Goal: Task Accomplishment & Management: Manage account settings

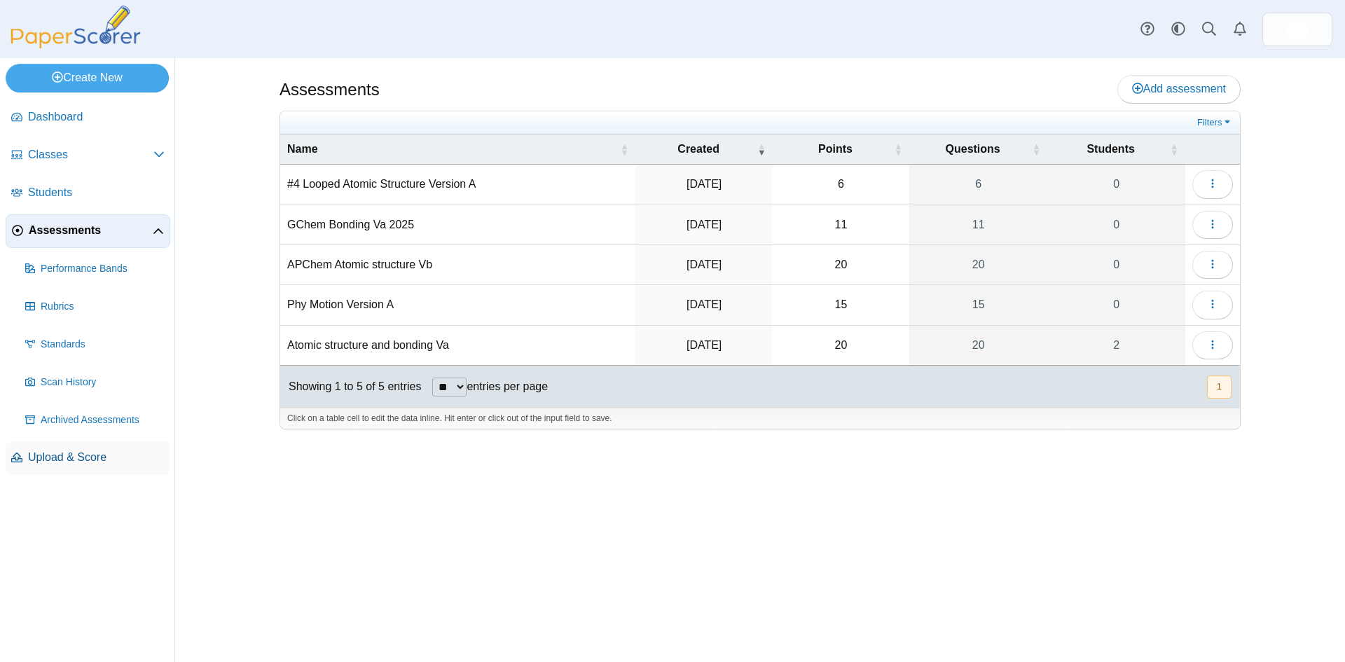
click at [72, 454] on span "Upload & Score" at bounding box center [96, 457] width 137 height 15
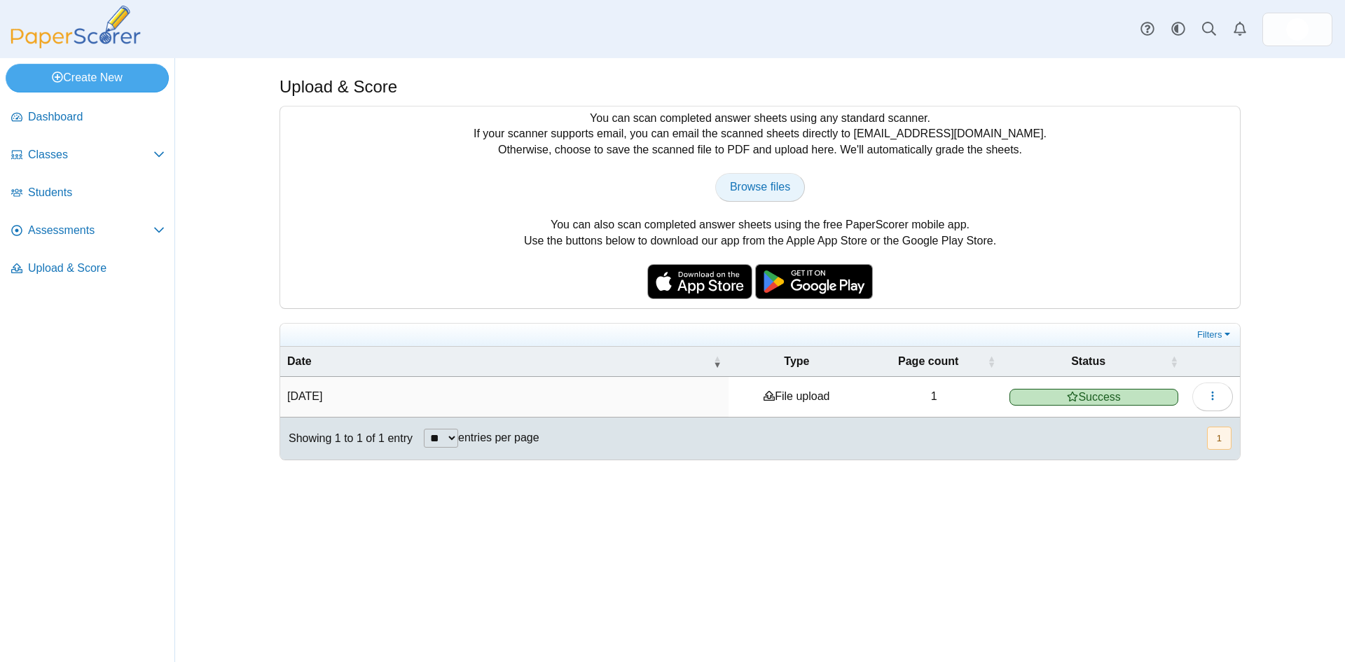
click at [768, 181] on span "Browse files" at bounding box center [760, 187] width 60 height 12
type input "**********"
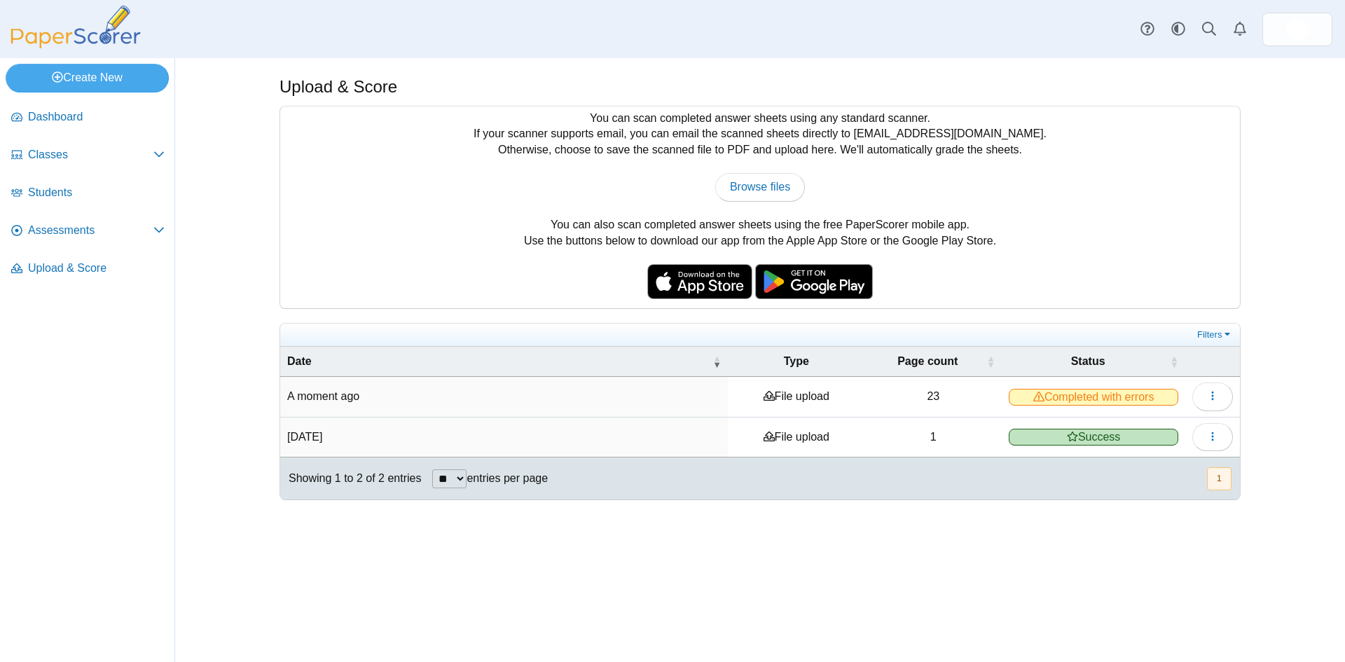
click at [1051, 398] on span "Completed with errors" at bounding box center [1094, 397] width 170 height 17
click at [1213, 397] on icon "button" at bounding box center [1212, 395] width 11 height 11
click at [1148, 432] on link "View scanned pages" at bounding box center [1149, 427] width 168 height 21
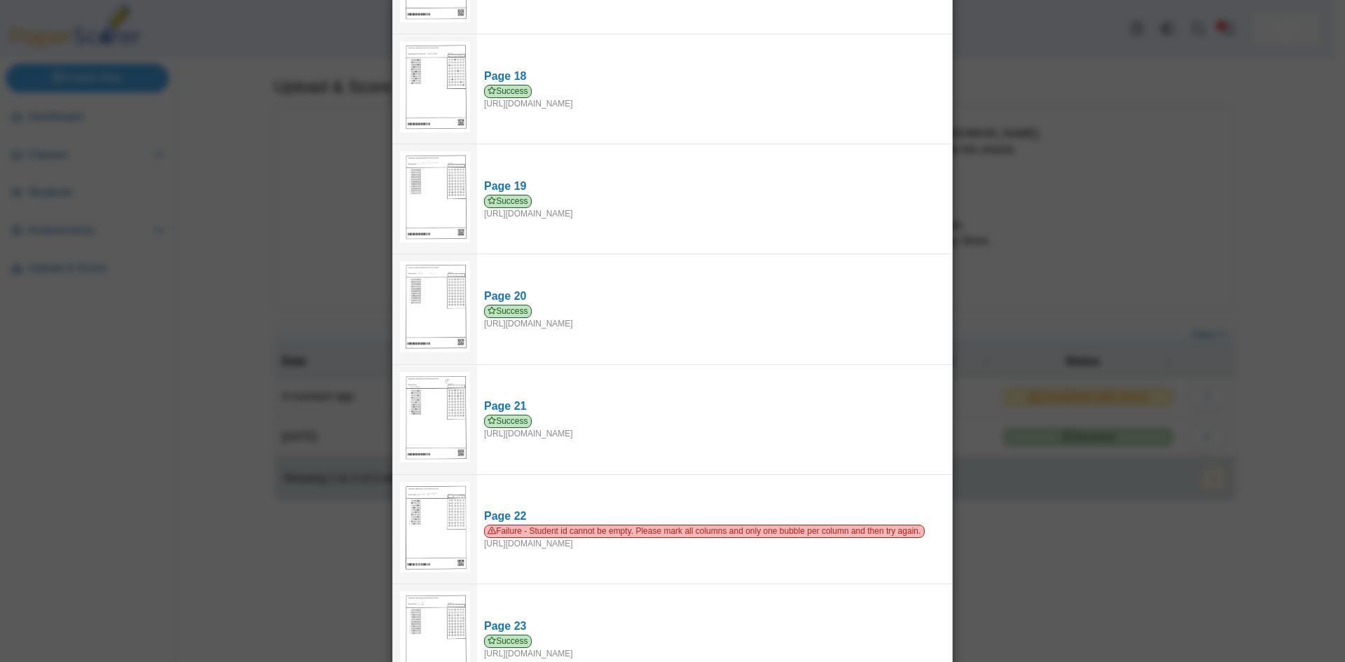
scroll to position [1941, 0]
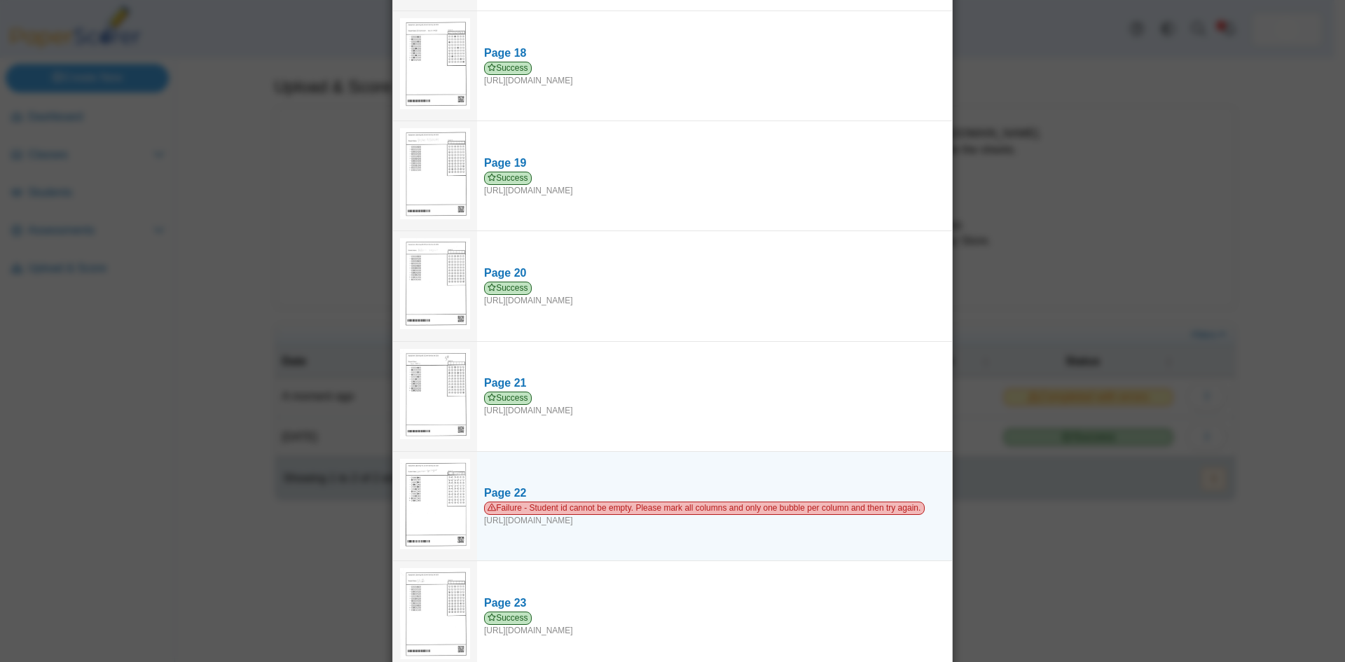
click at [404, 478] on img at bounding box center [435, 504] width 70 height 90
click at [436, 488] on img at bounding box center [435, 504] width 70 height 90
click at [502, 502] on span "Failure - Student id cannot be empty. Please mark all columns and only one bubb…" at bounding box center [704, 508] width 441 height 13
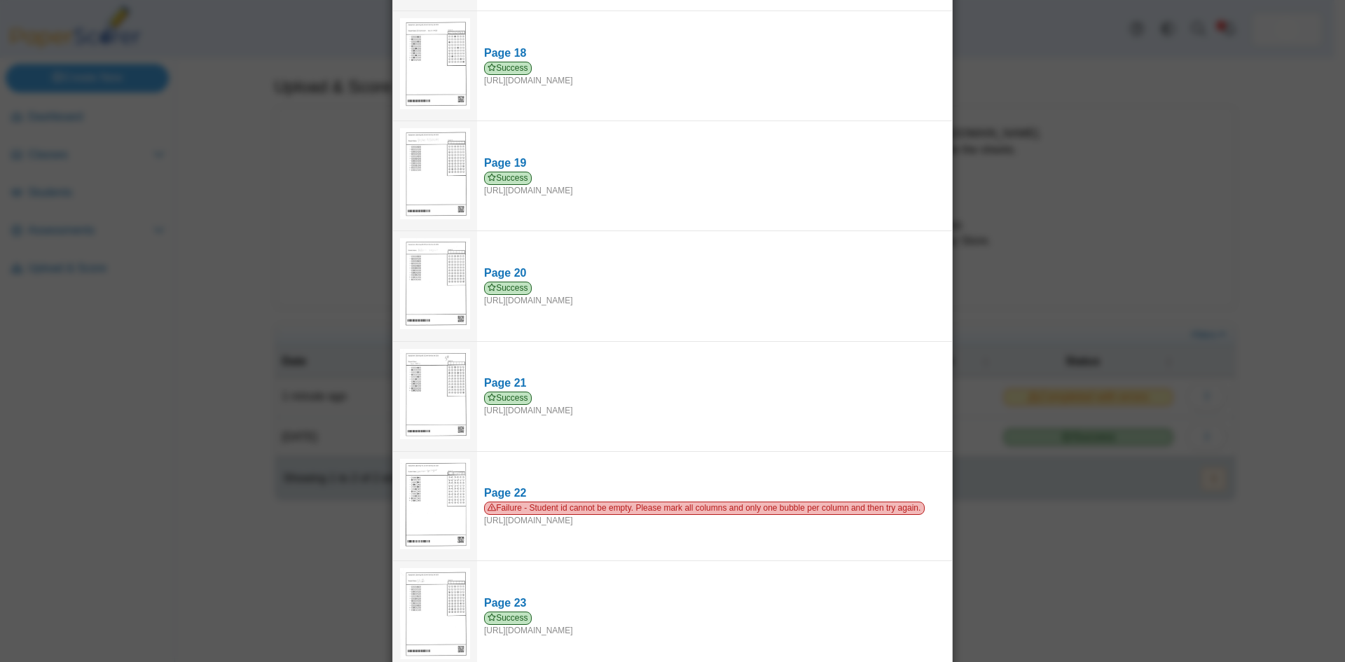
click at [992, 318] on div "Viewing upload details Scan results: 22 Successful scans | 1 Failed scans Page …" at bounding box center [672, 331] width 1345 height 662
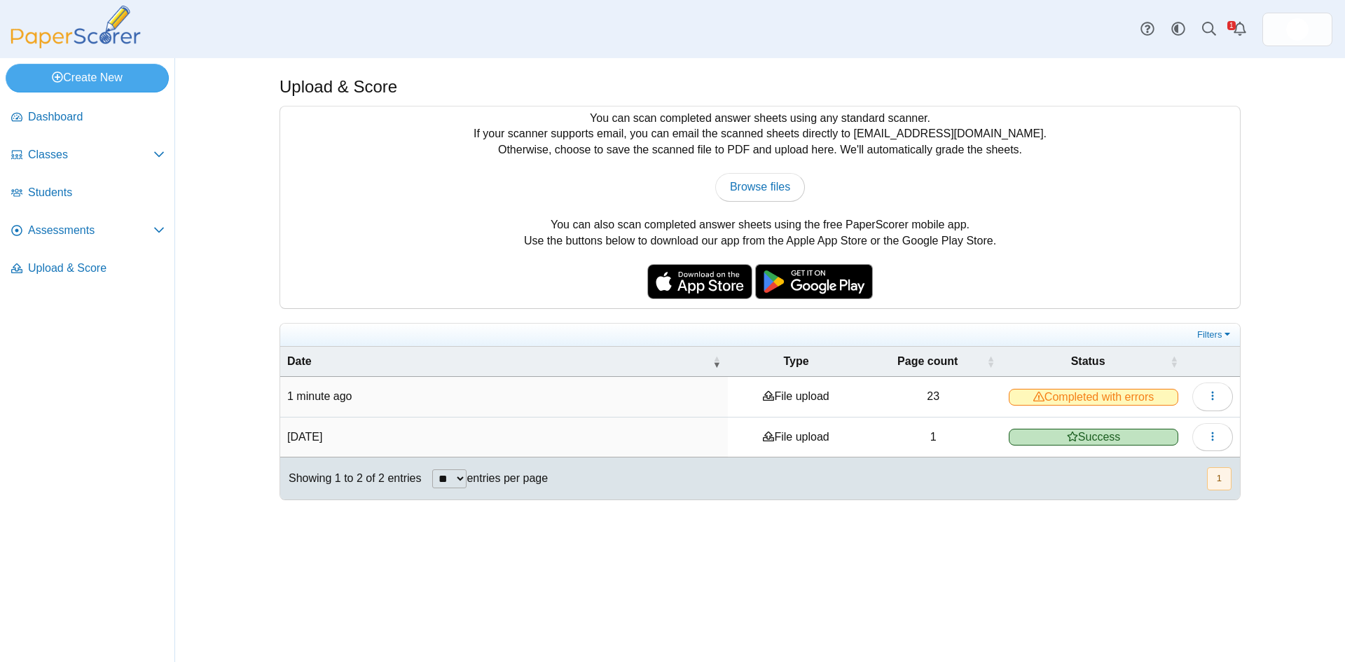
click at [1010, 523] on div "Upload & Score You can scan completed answer sheets using any standard scanner.…" at bounding box center [760, 360] width 1051 height 604
click at [1208, 400] on icon "button" at bounding box center [1212, 395] width 11 height 11
click at [1102, 434] on link "View scanned pages" at bounding box center [1149, 427] width 168 height 21
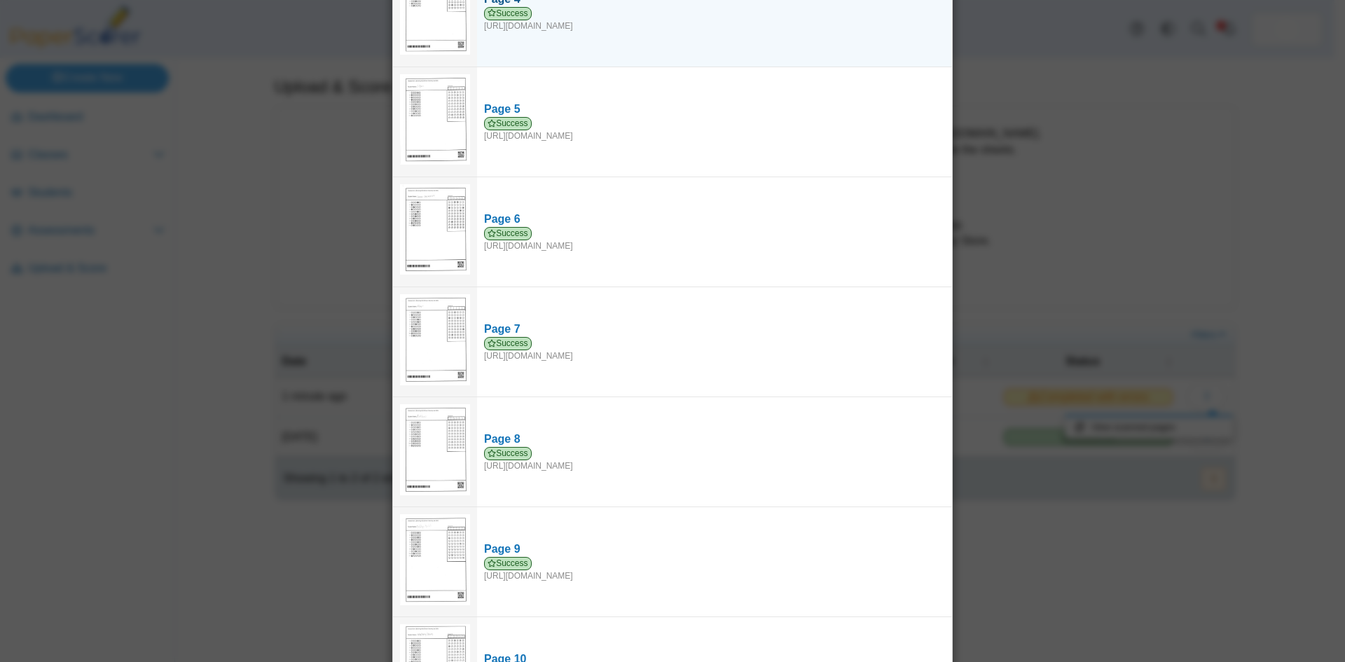
scroll to position [259, 0]
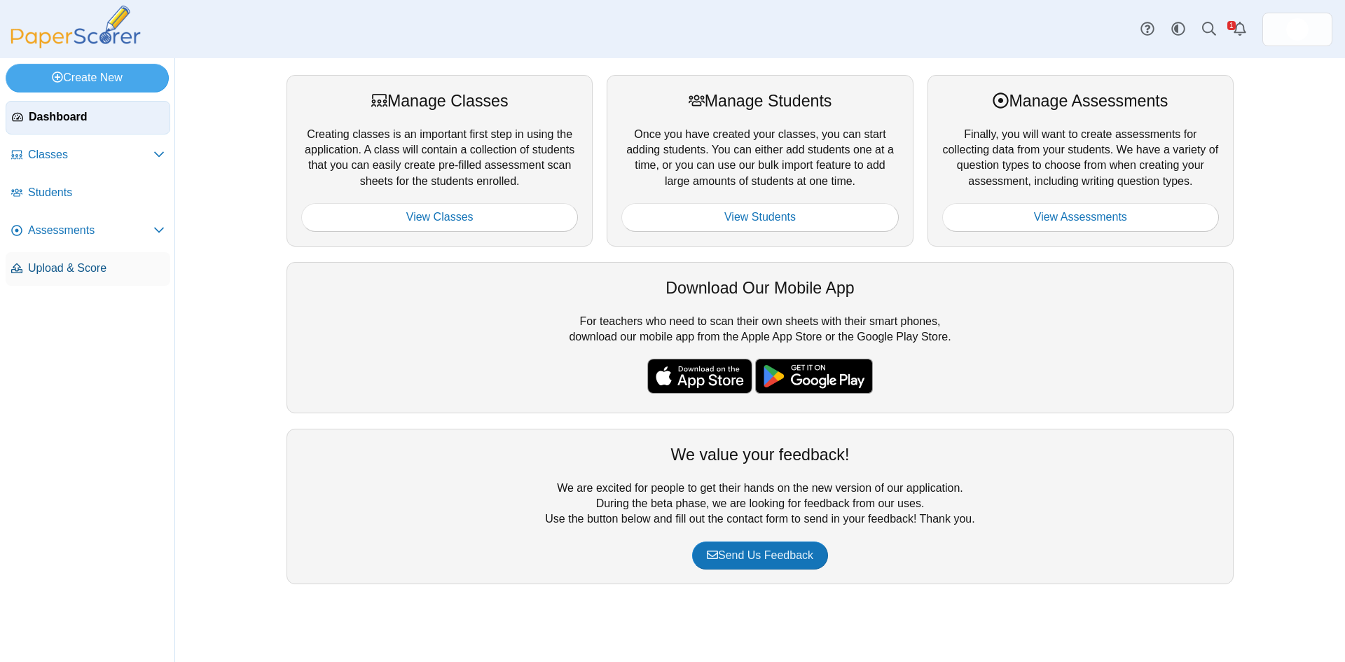
click at [88, 266] on span "Upload & Score" at bounding box center [96, 268] width 137 height 15
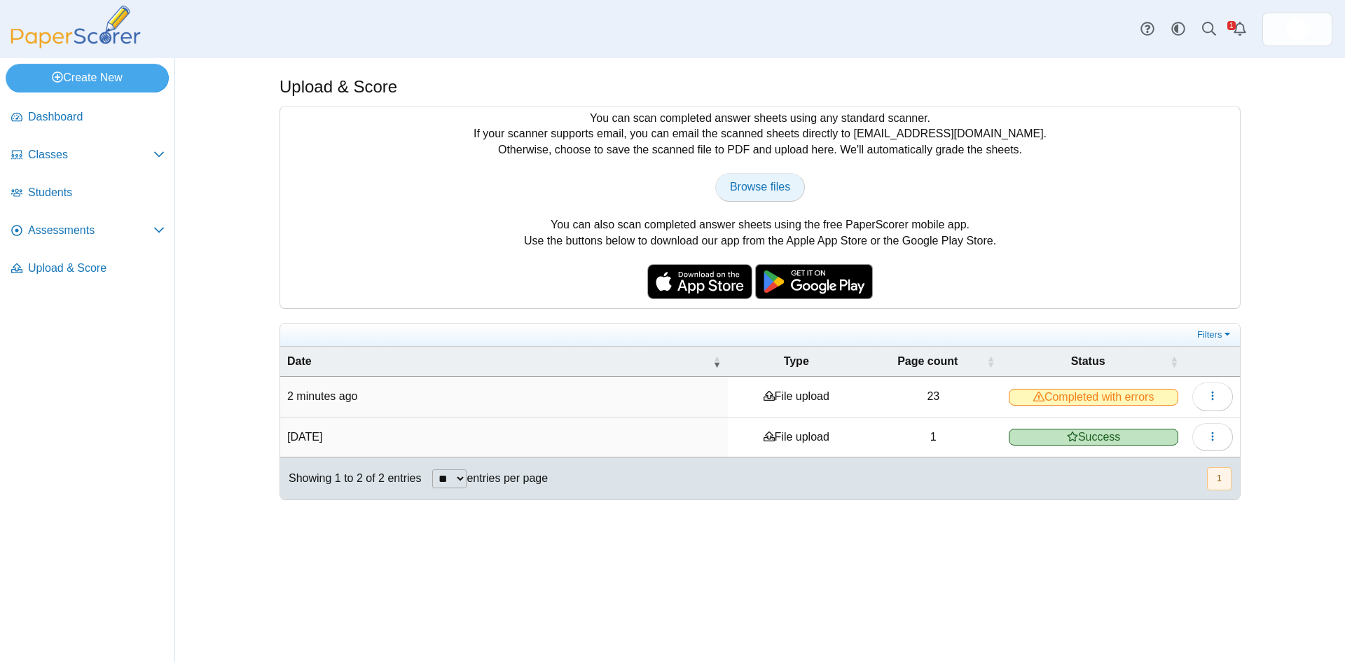
click at [761, 190] on span "Browse files" at bounding box center [760, 187] width 60 height 12
type input "**********"
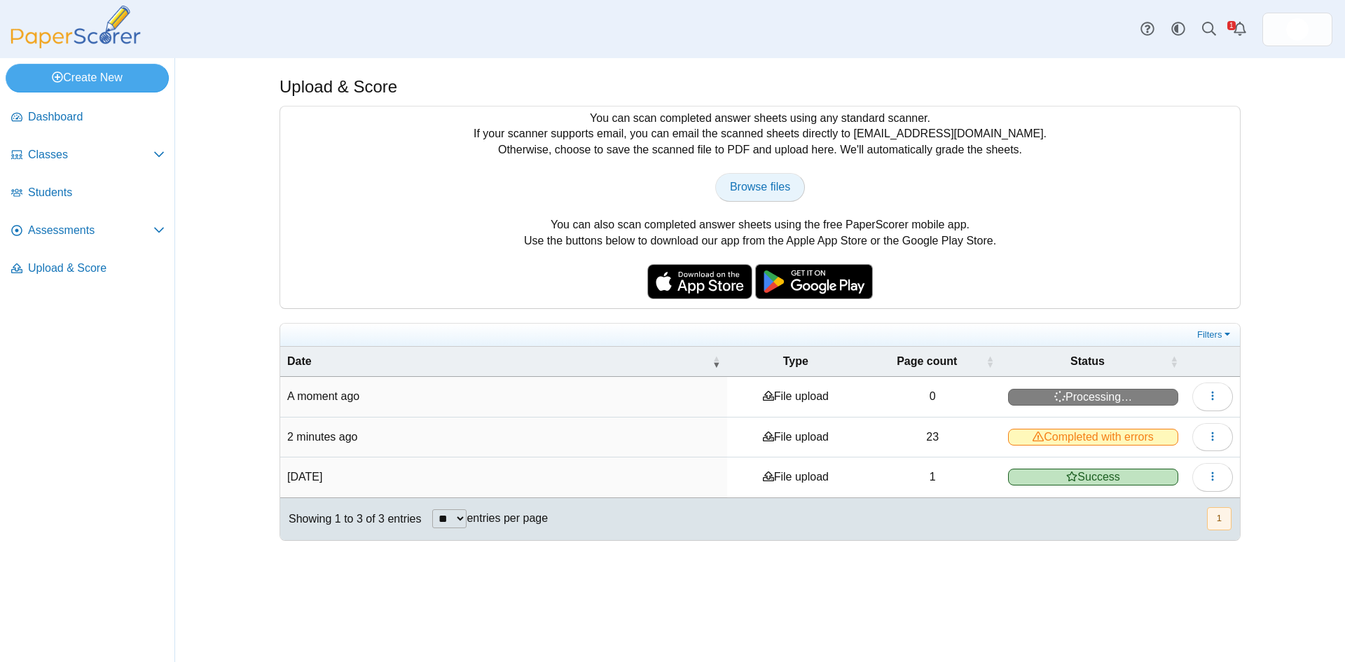
click at [734, 186] on span "Browse files" at bounding box center [760, 187] width 60 height 12
type input "**********"
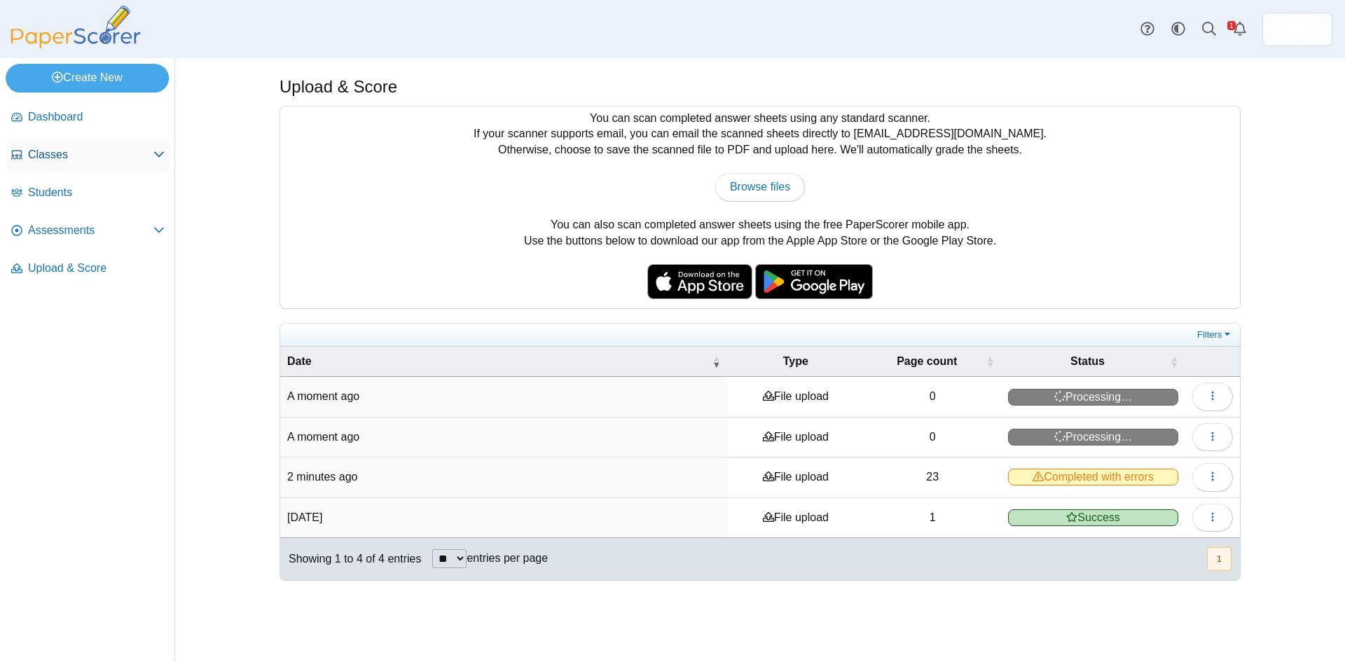
click at [164, 158] on icon at bounding box center [158, 154] width 11 height 11
click at [47, 158] on span "Classes" at bounding box center [90, 154] width 125 height 15
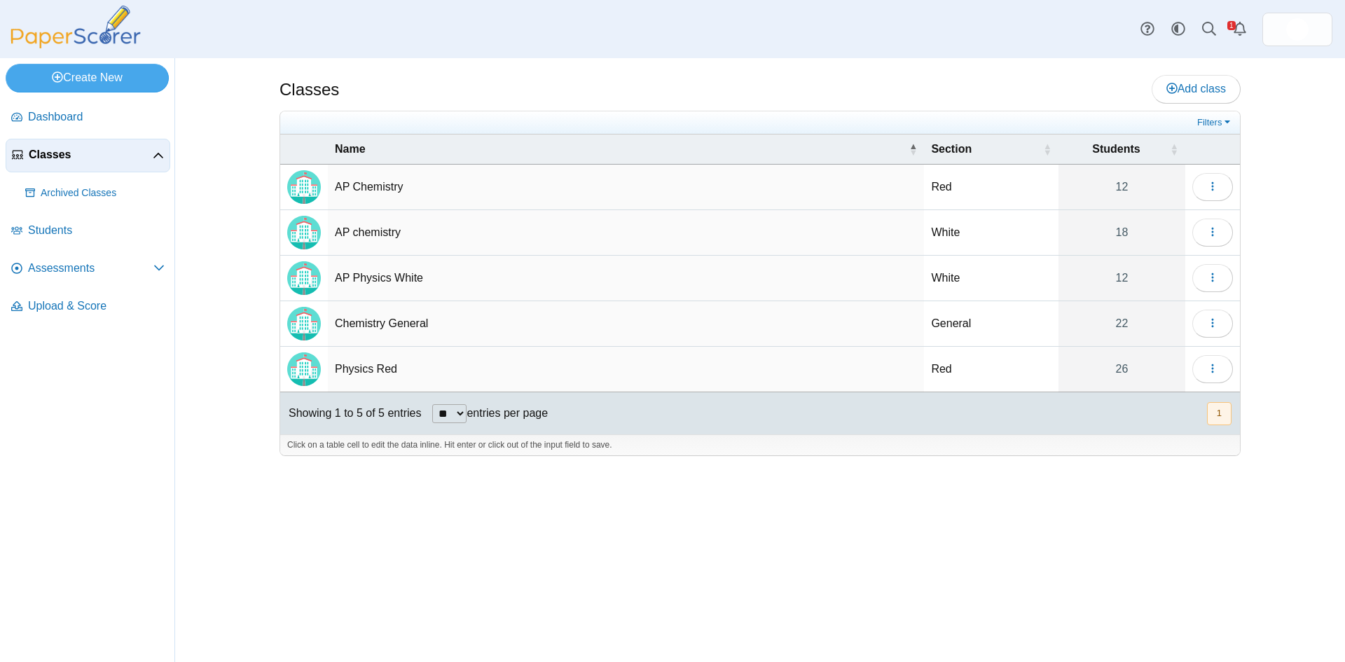
click at [366, 323] on td "Chemistry General" at bounding box center [626, 324] width 596 height 46
click at [1207, 327] on icon "button" at bounding box center [1212, 322] width 11 height 11
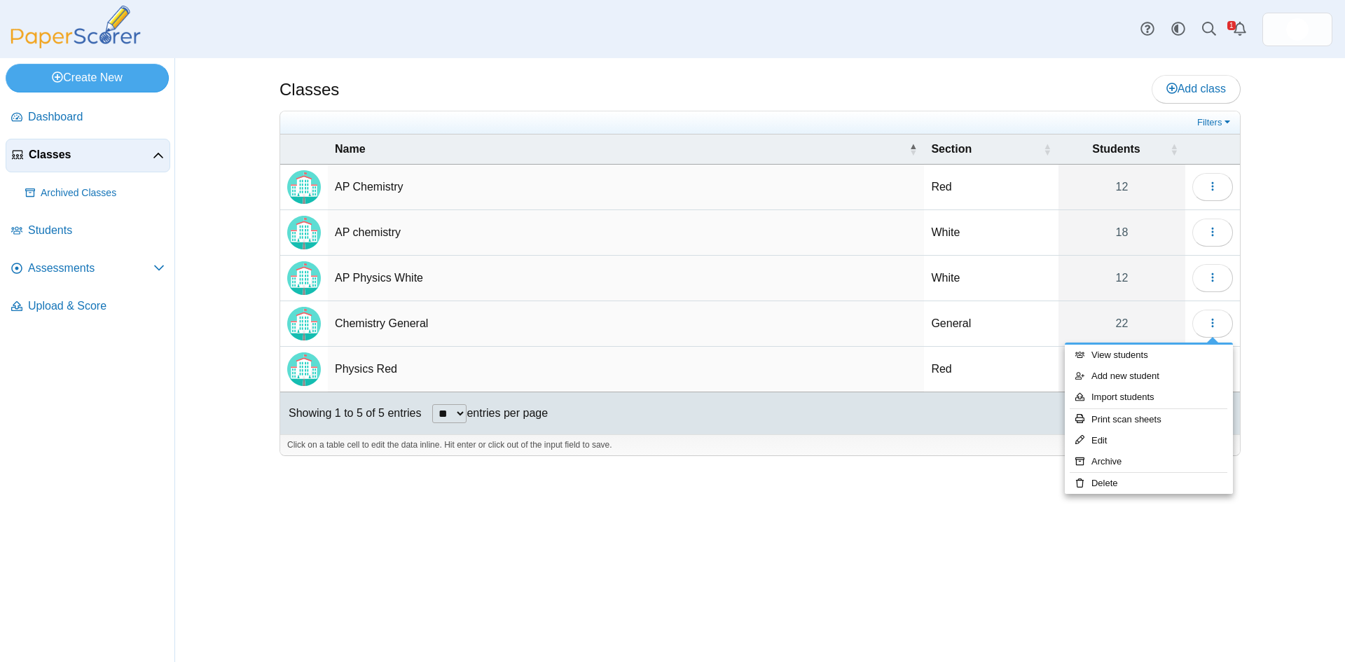
click at [1092, 546] on div "Classes Add class Filters Red" at bounding box center [760, 360] width 1051 height 604
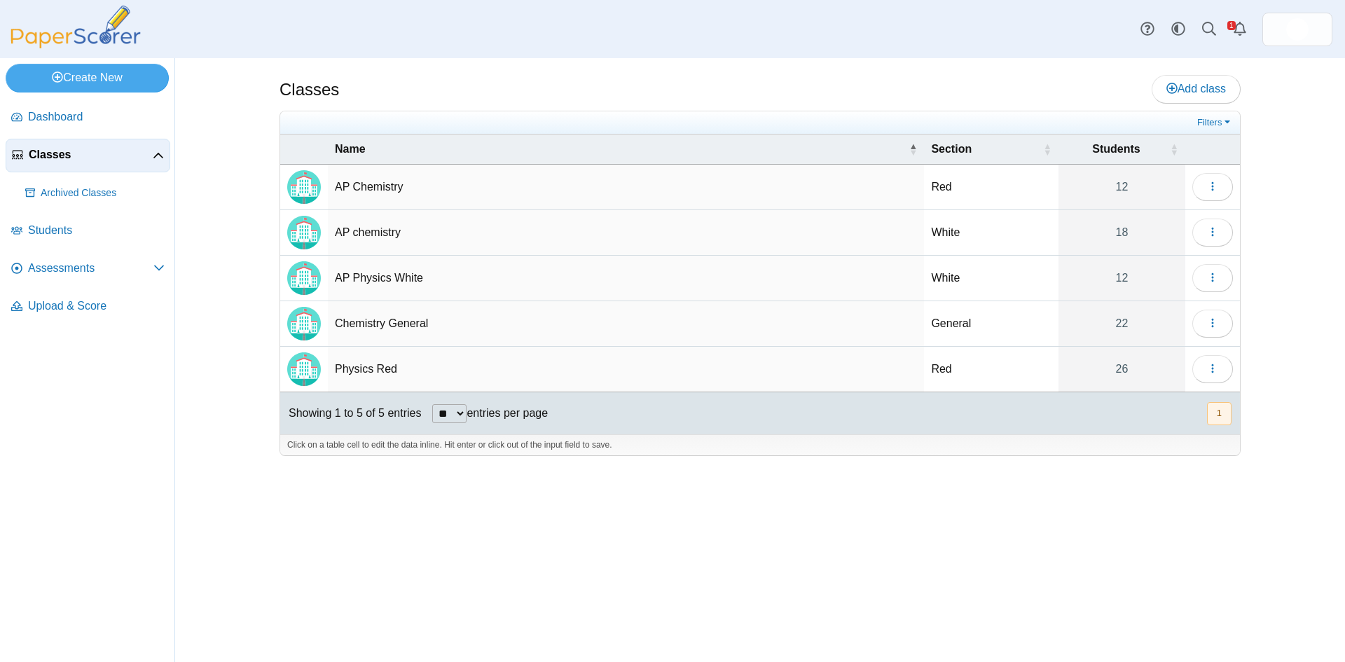
click at [409, 323] on td "Chemistry General" at bounding box center [626, 324] width 596 height 46
click at [304, 328] on img "Locally created class" at bounding box center [304, 324] width 34 height 34
click at [1217, 327] on icon "button" at bounding box center [1212, 322] width 11 height 11
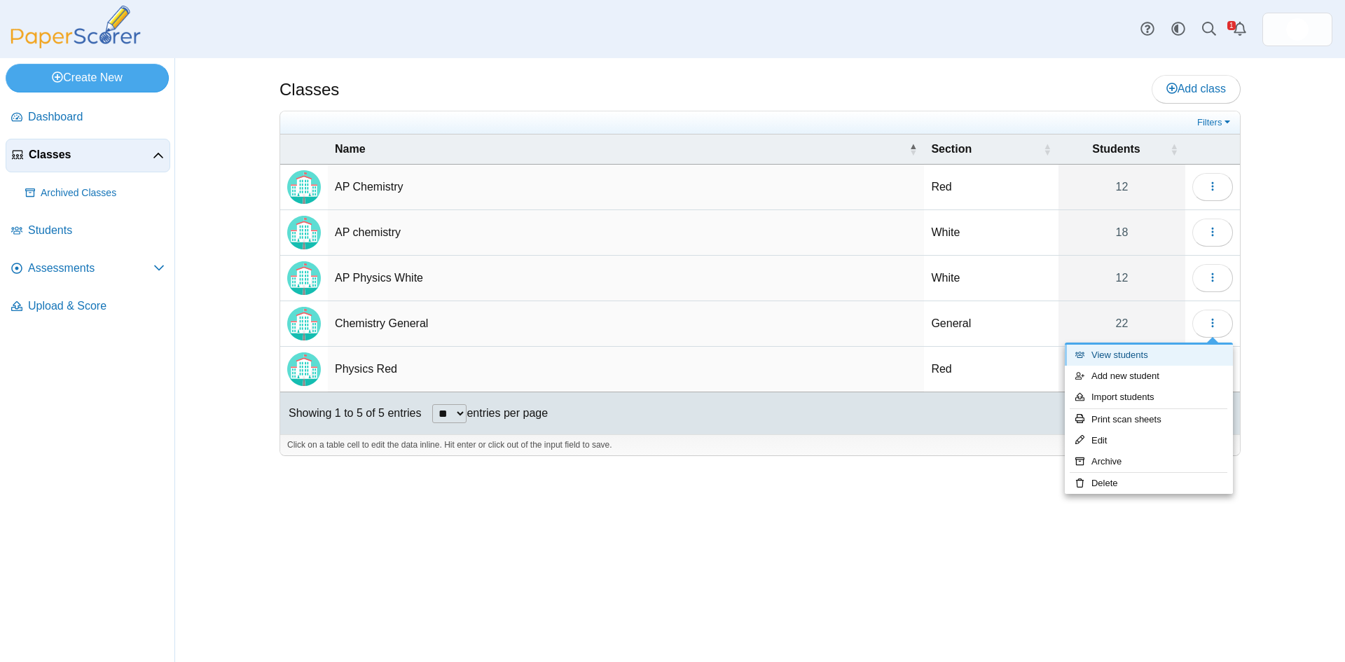
click at [1137, 357] on link "View students" at bounding box center [1149, 355] width 168 height 21
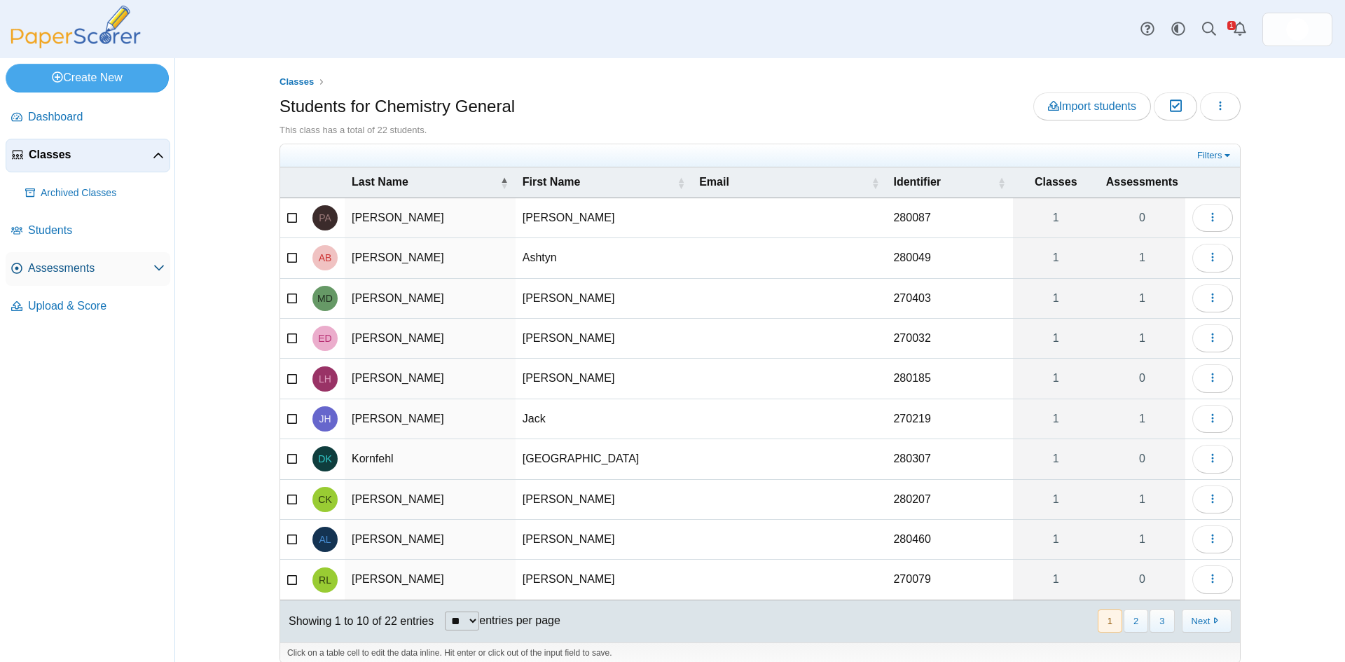
drag, startPoint x: 48, startPoint y: 268, endPoint x: 56, endPoint y: 268, distance: 7.7
click at [50, 268] on span "Assessments" at bounding box center [90, 268] width 125 height 15
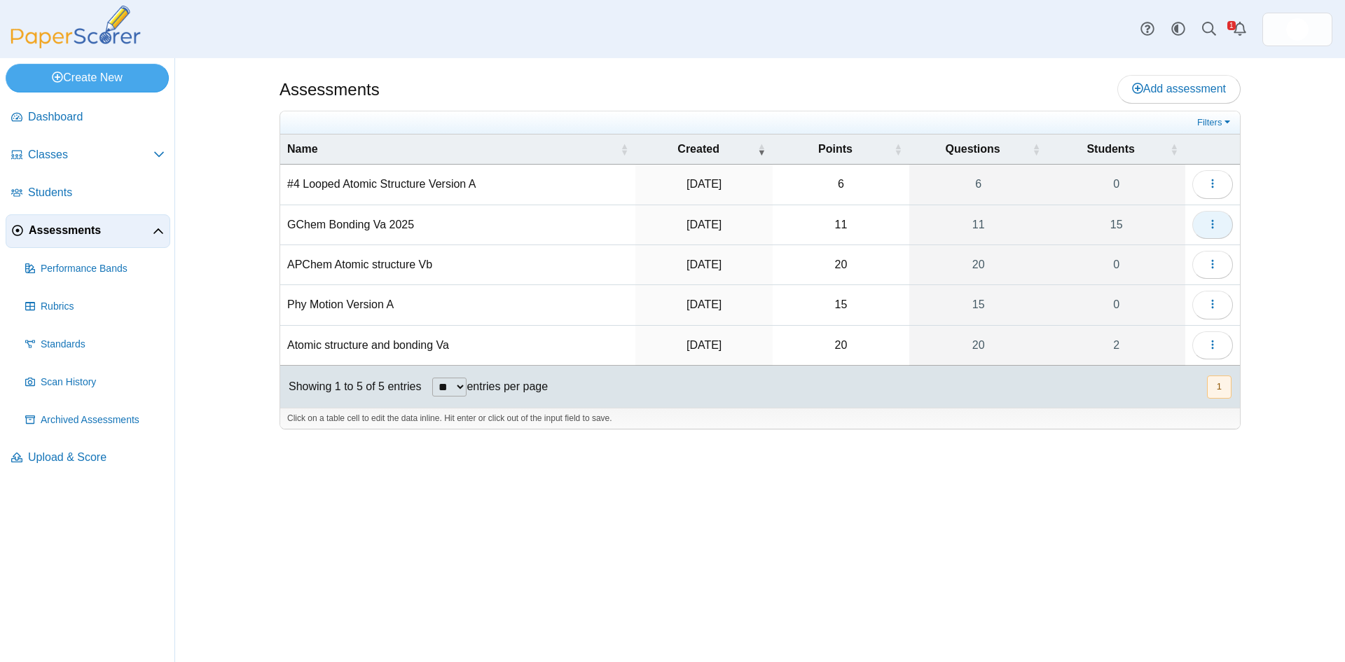
click at [1209, 225] on icon "button" at bounding box center [1212, 224] width 11 height 11
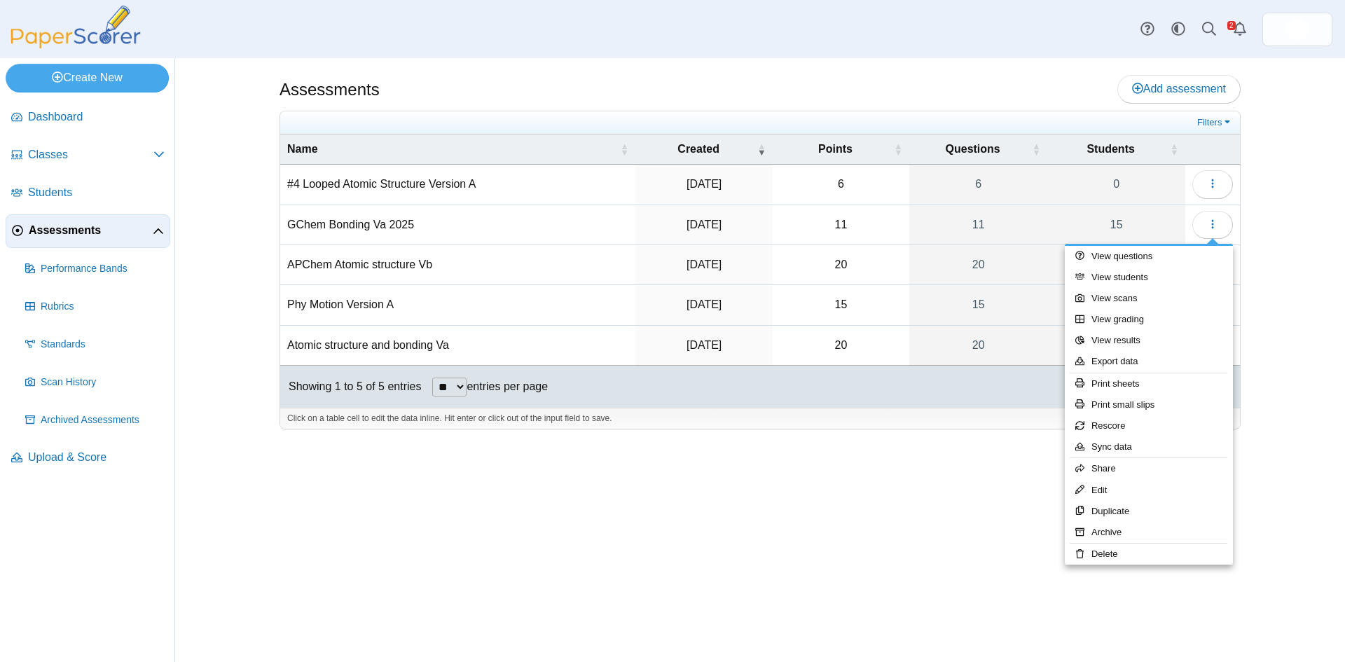
click at [985, 488] on div "Assessments Add assessment 6 6" at bounding box center [760, 360] width 1051 height 604
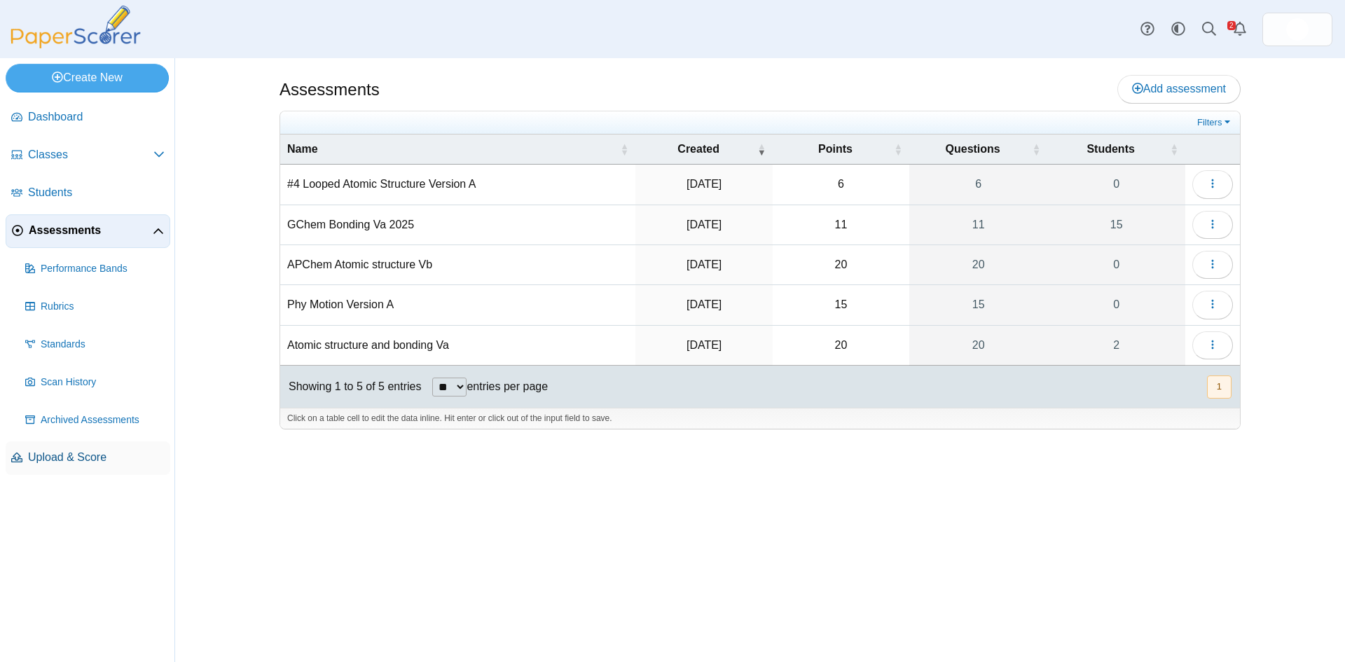
click at [64, 462] on span "Upload & Score" at bounding box center [96, 457] width 137 height 15
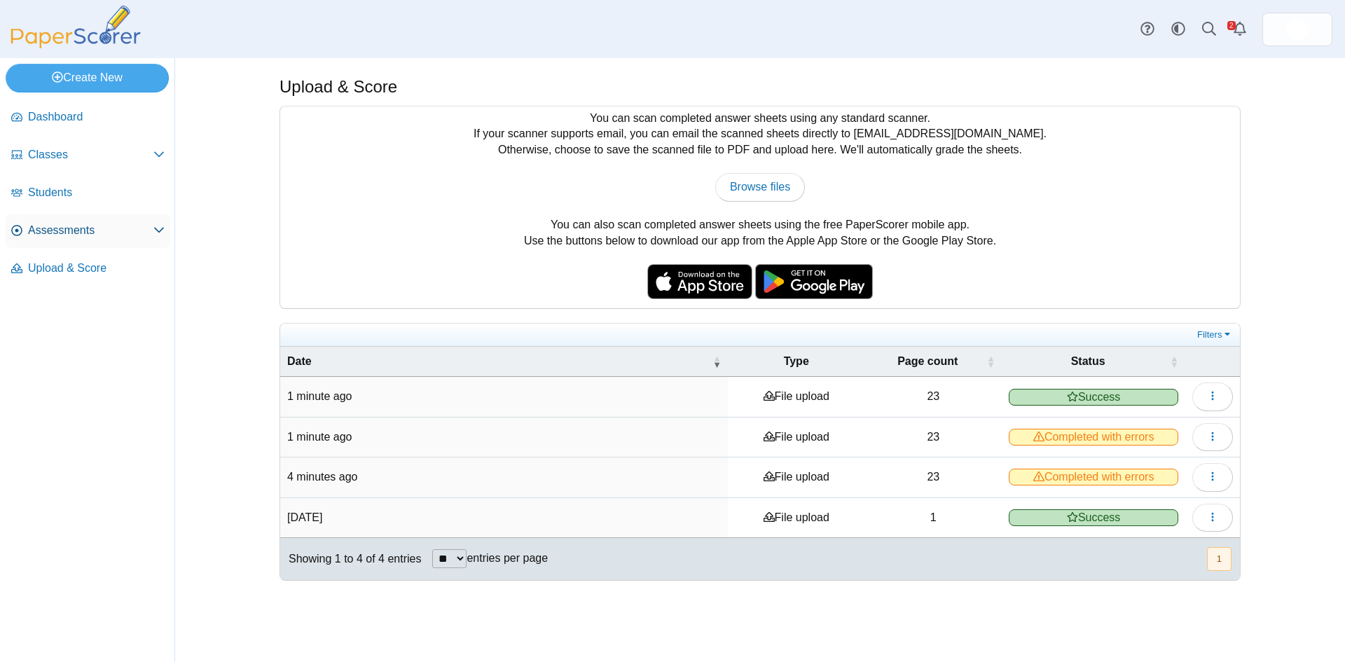
click at [58, 228] on span "Assessments" at bounding box center [90, 230] width 125 height 15
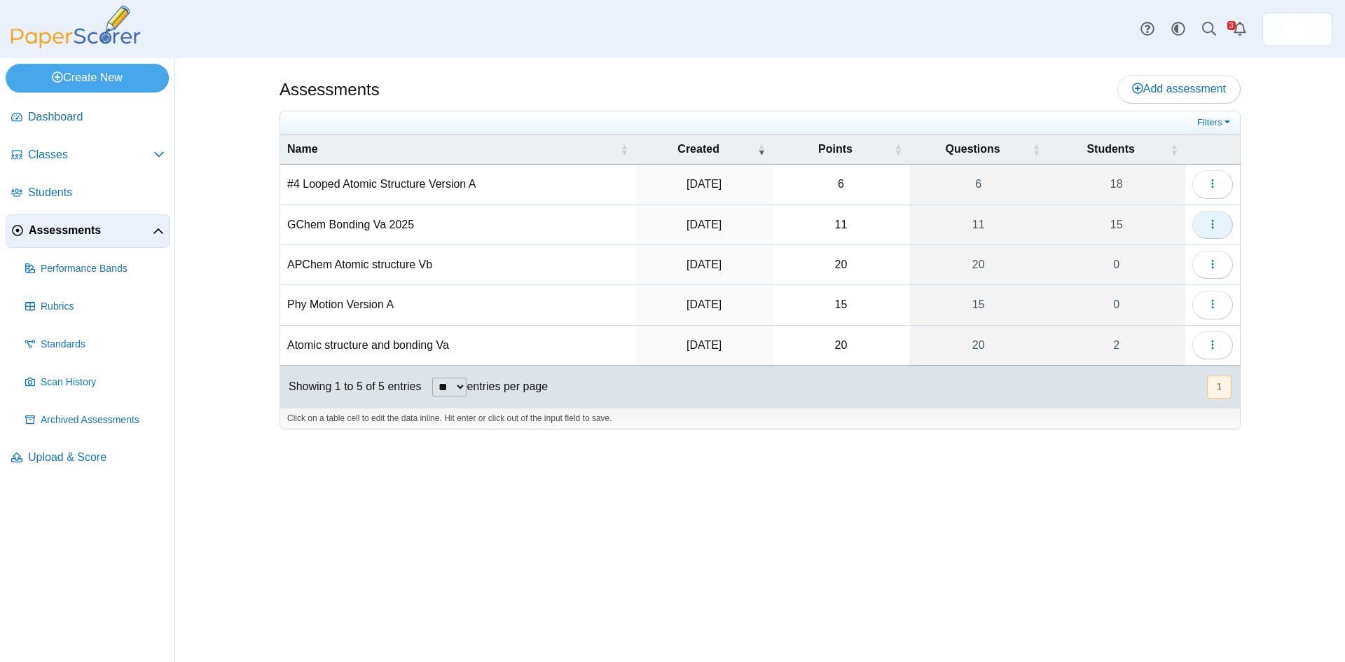
click at [1210, 225] on icon "button" at bounding box center [1212, 224] width 11 height 11
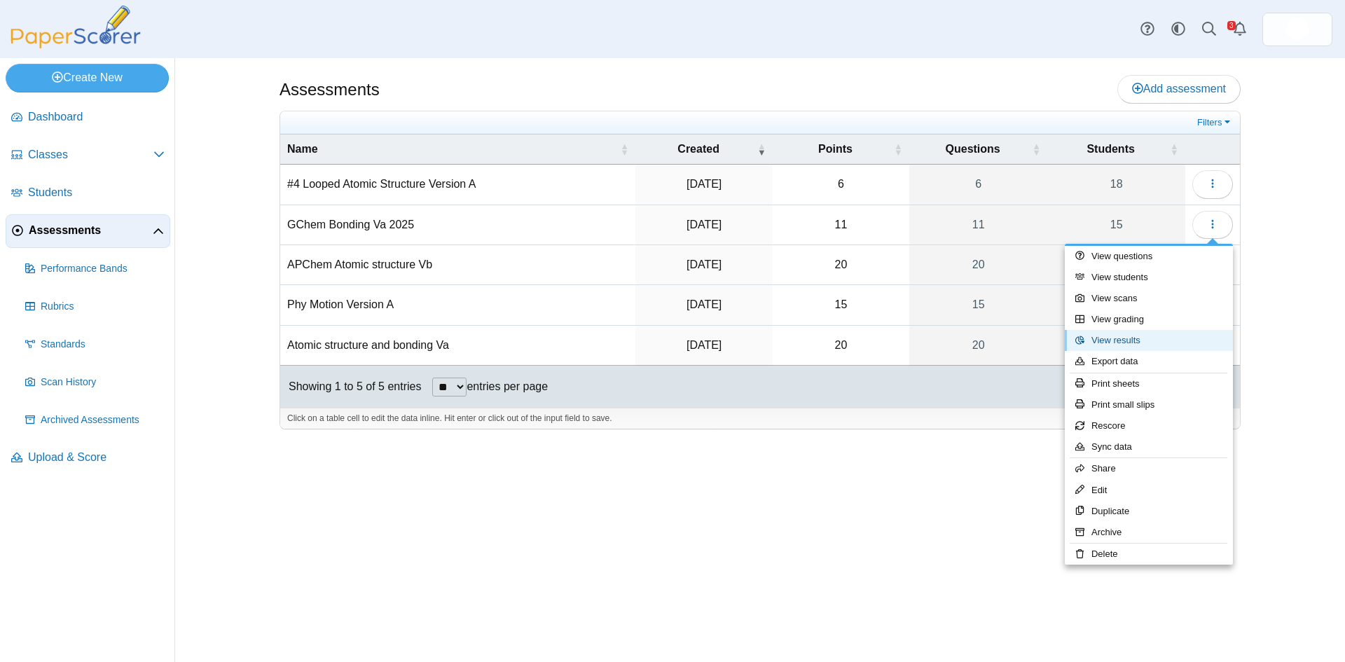
click at [1118, 340] on link "View results" at bounding box center [1149, 340] width 168 height 21
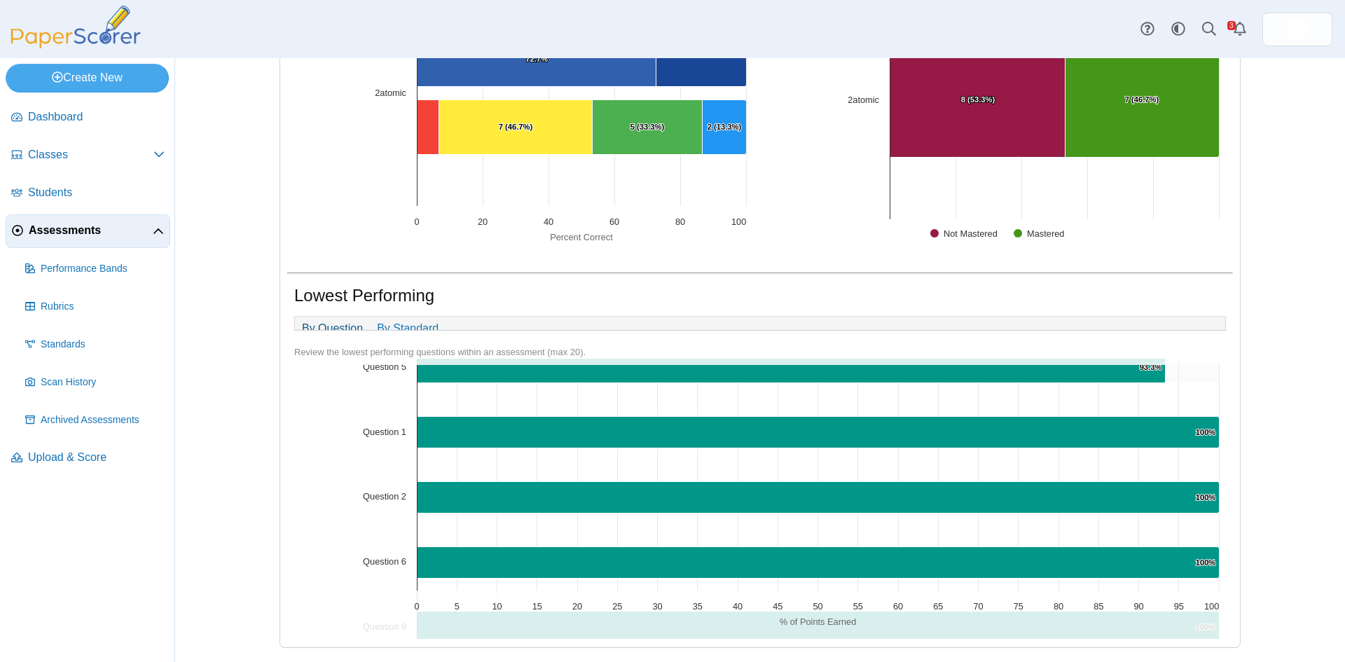
scroll to position [420, 0]
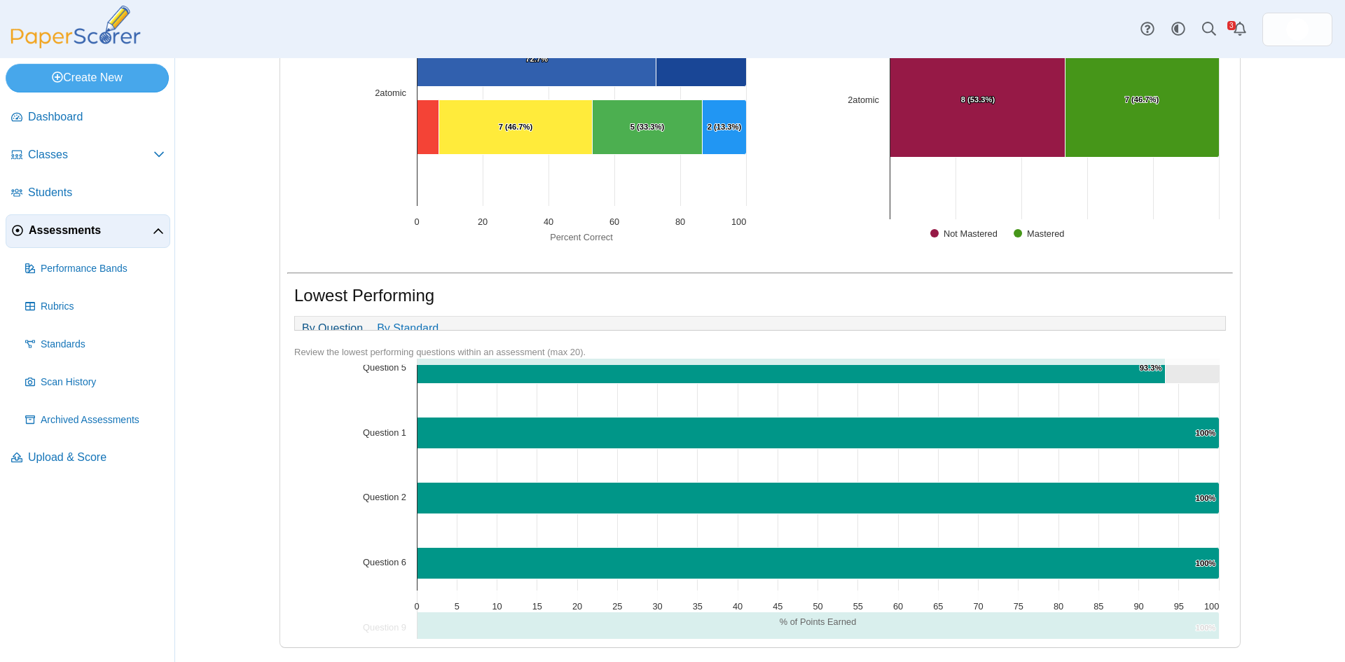
click at [67, 231] on span "Assessments" at bounding box center [91, 230] width 124 height 15
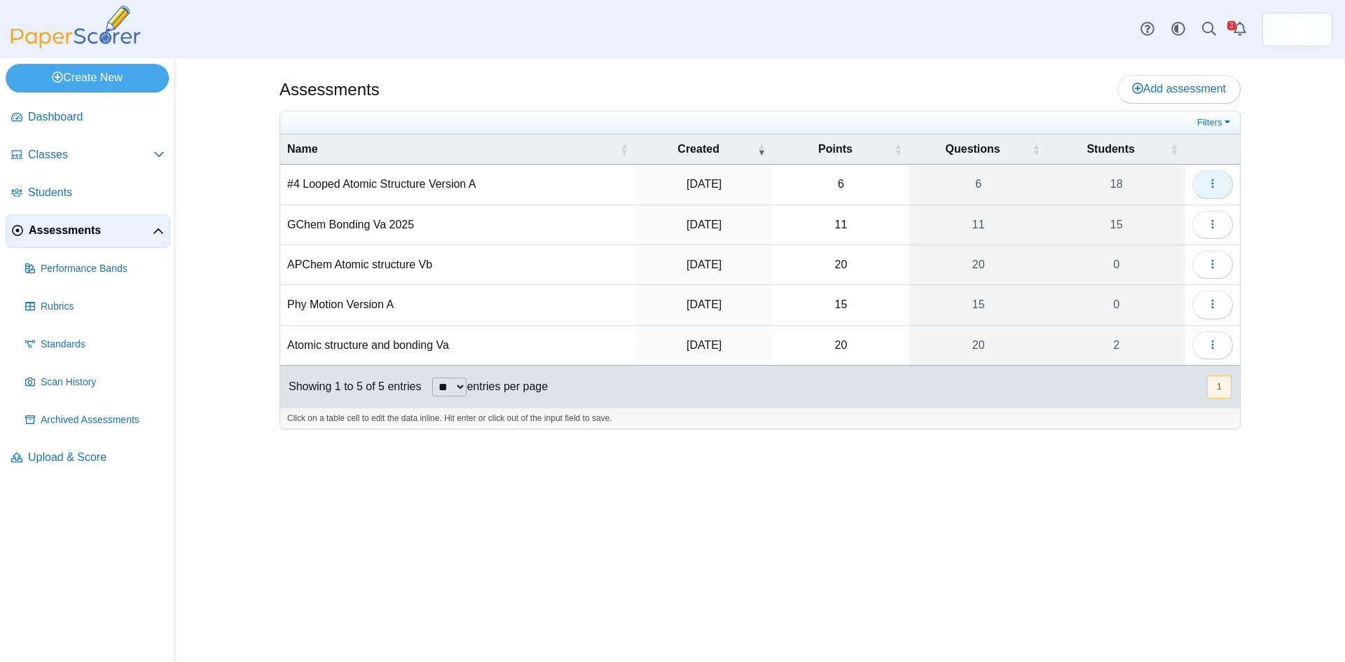
click at [1209, 184] on icon "button" at bounding box center [1212, 183] width 11 height 11
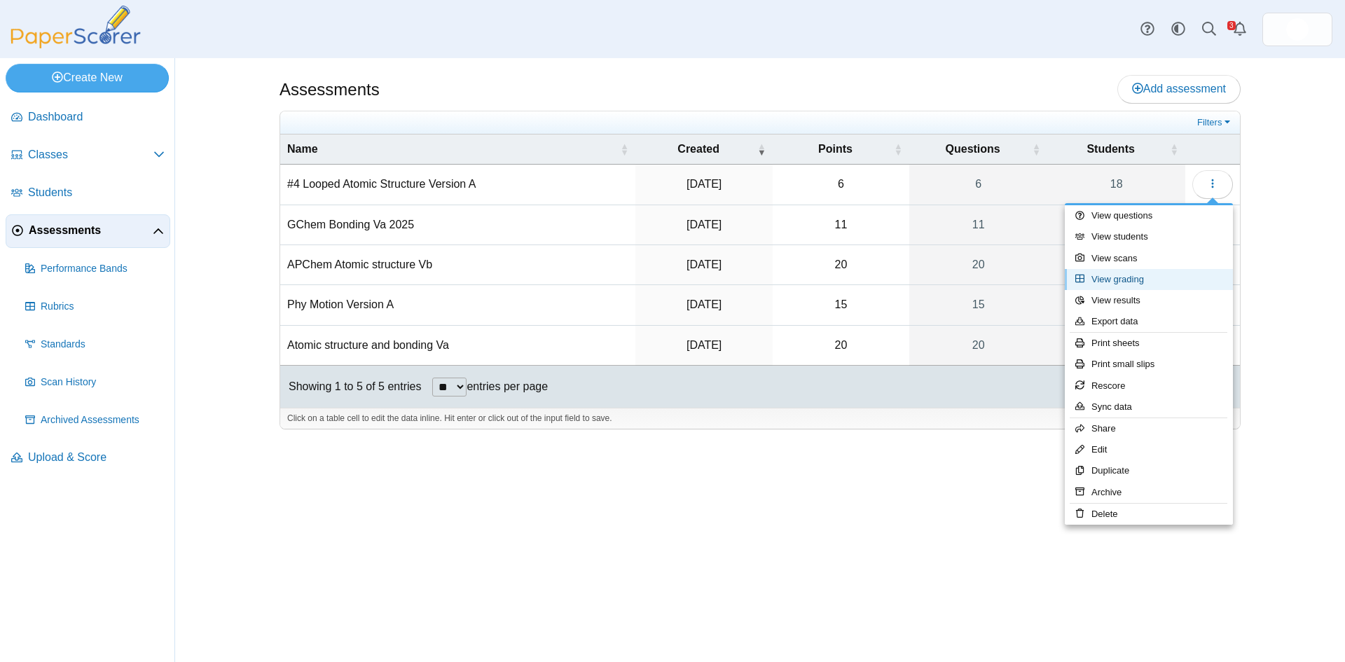
click at [1125, 282] on link "View grading" at bounding box center [1149, 279] width 168 height 21
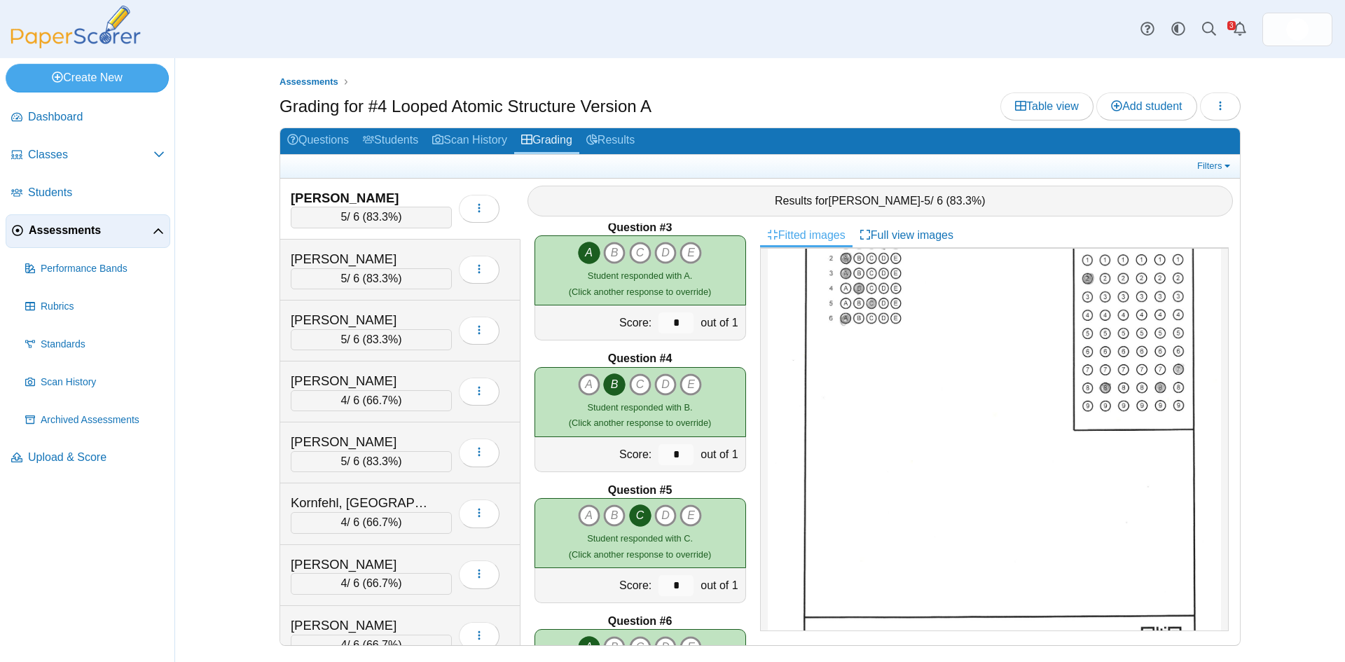
scroll to position [210, 0]
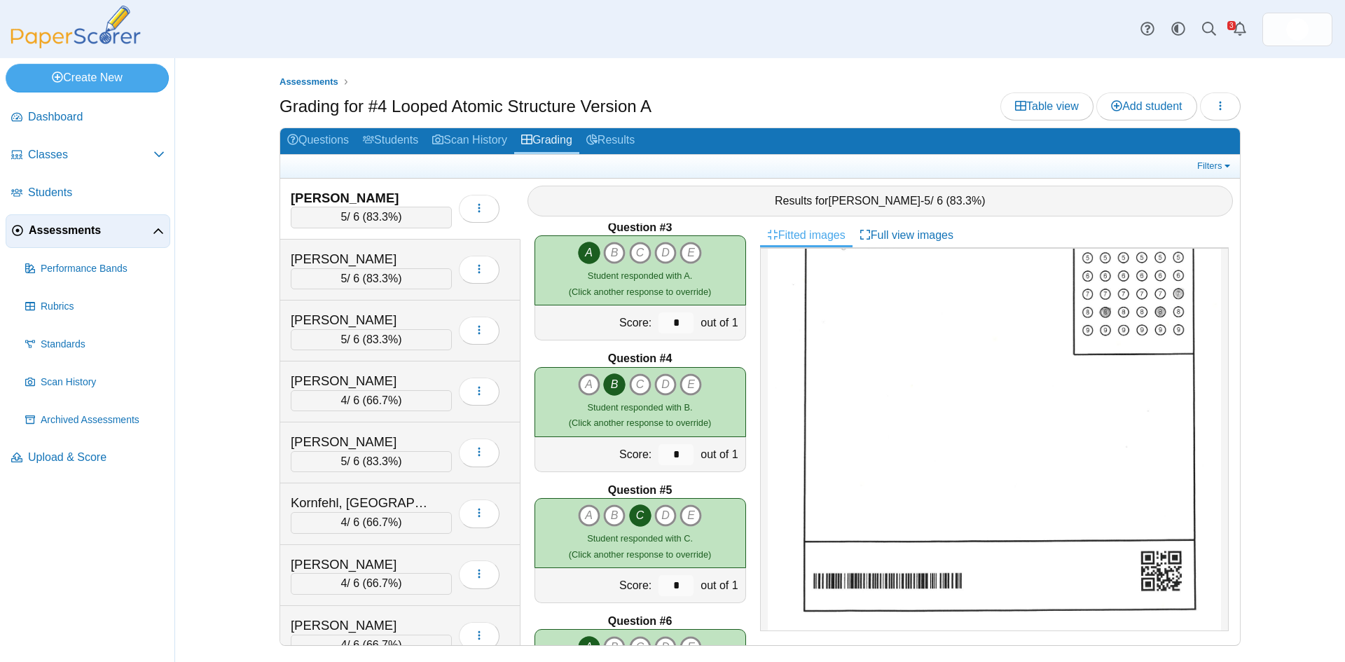
click at [1098, 538] on img at bounding box center [994, 339] width 453 height 587
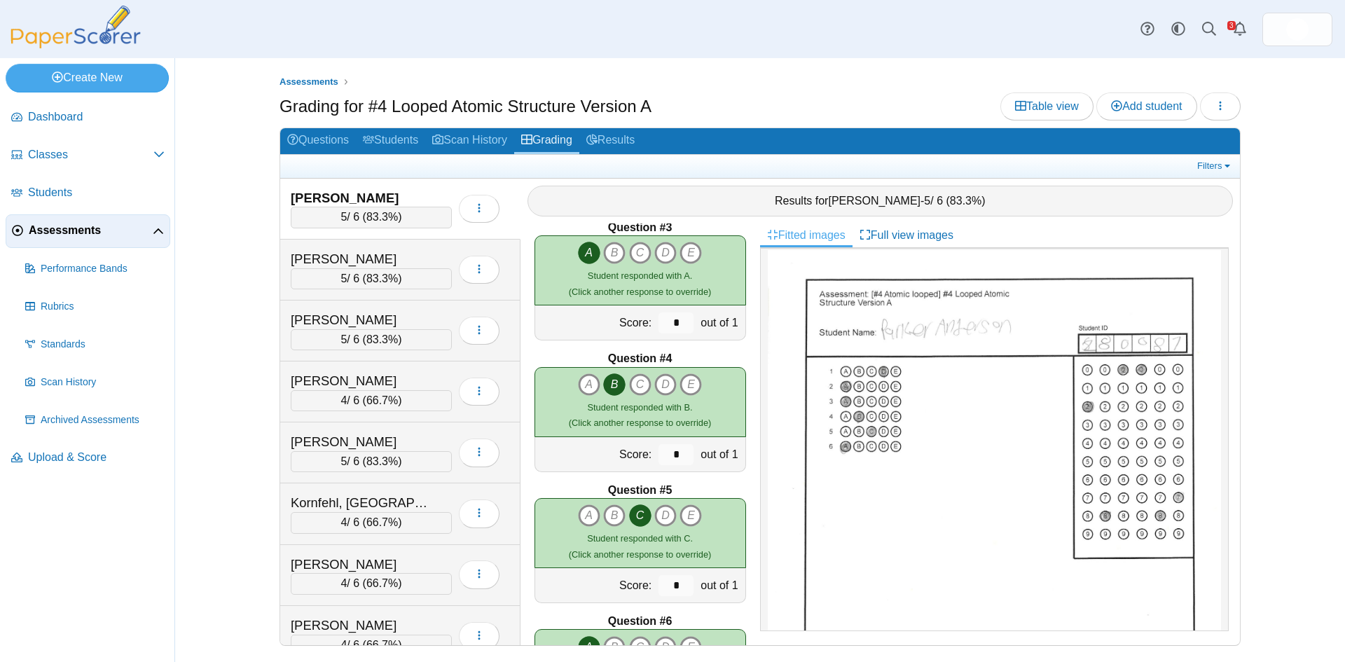
scroll to position [0, 0]
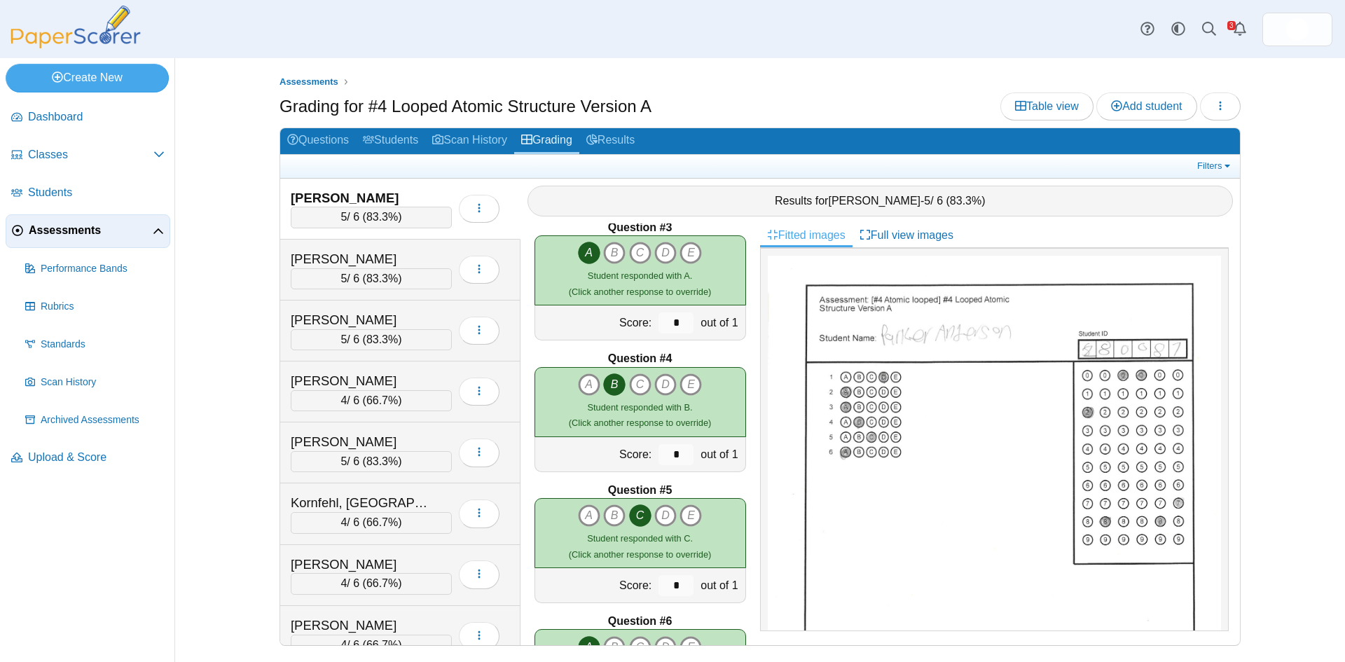
click at [52, 230] on span "Assessments" at bounding box center [91, 230] width 124 height 15
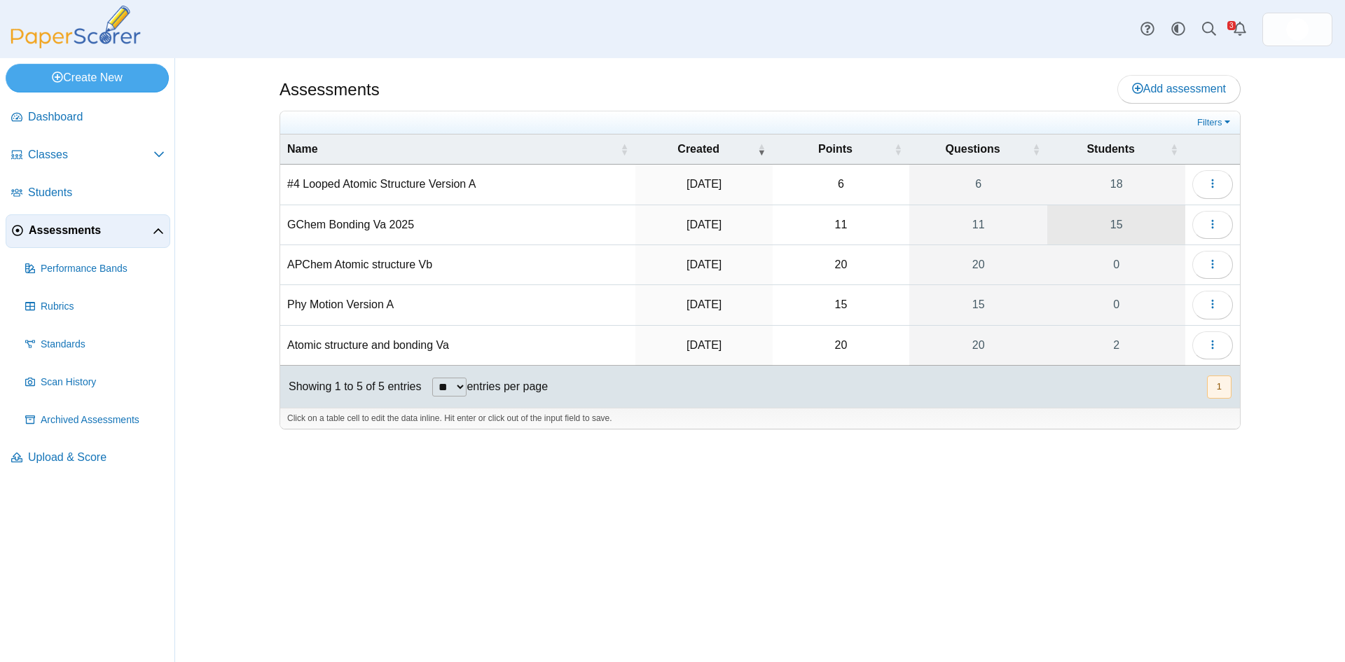
click at [1117, 228] on link "15" at bounding box center [1117, 224] width 138 height 39
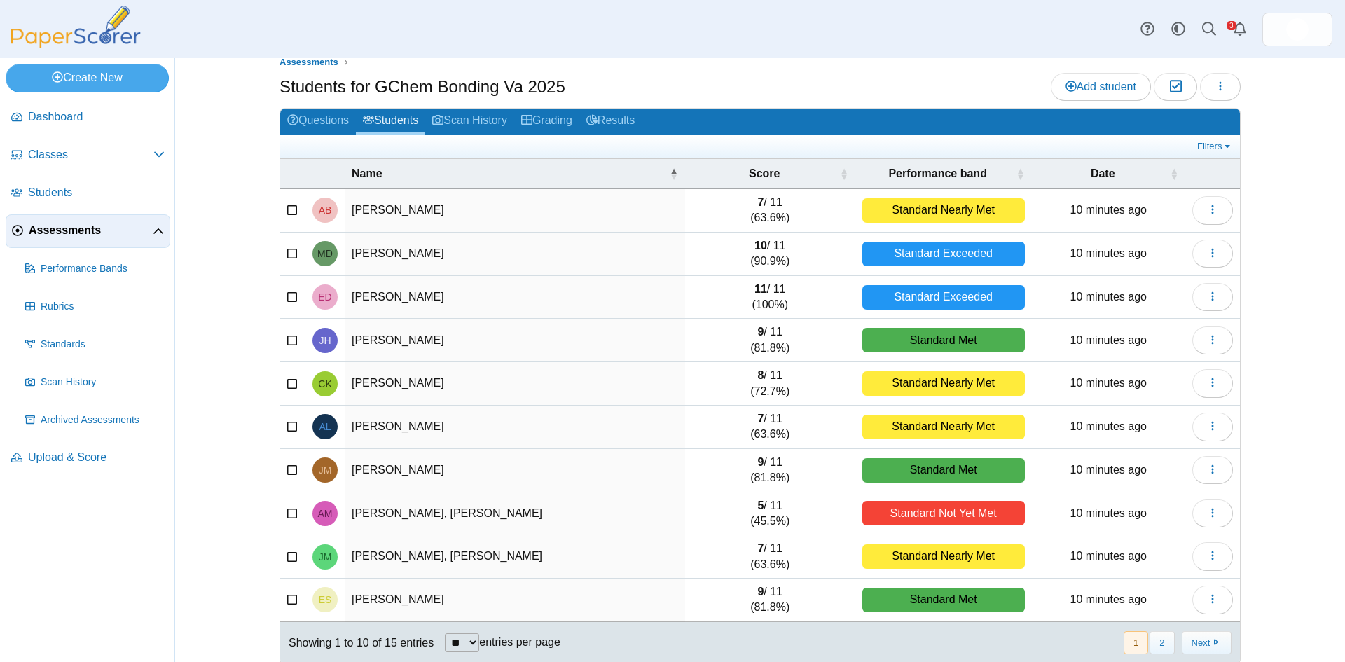
scroll to position [36, 0]
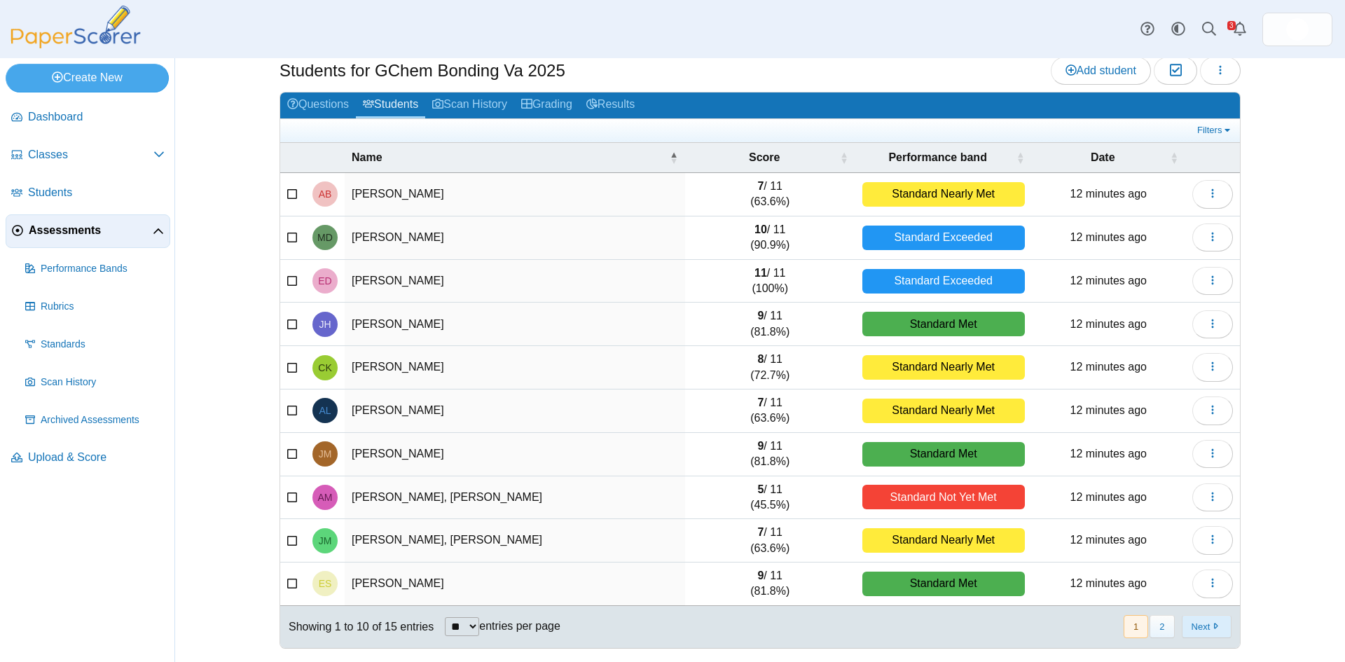
click at [1193, 629] on button "Next" at bounding box center [1207, 626] width 50 height 23
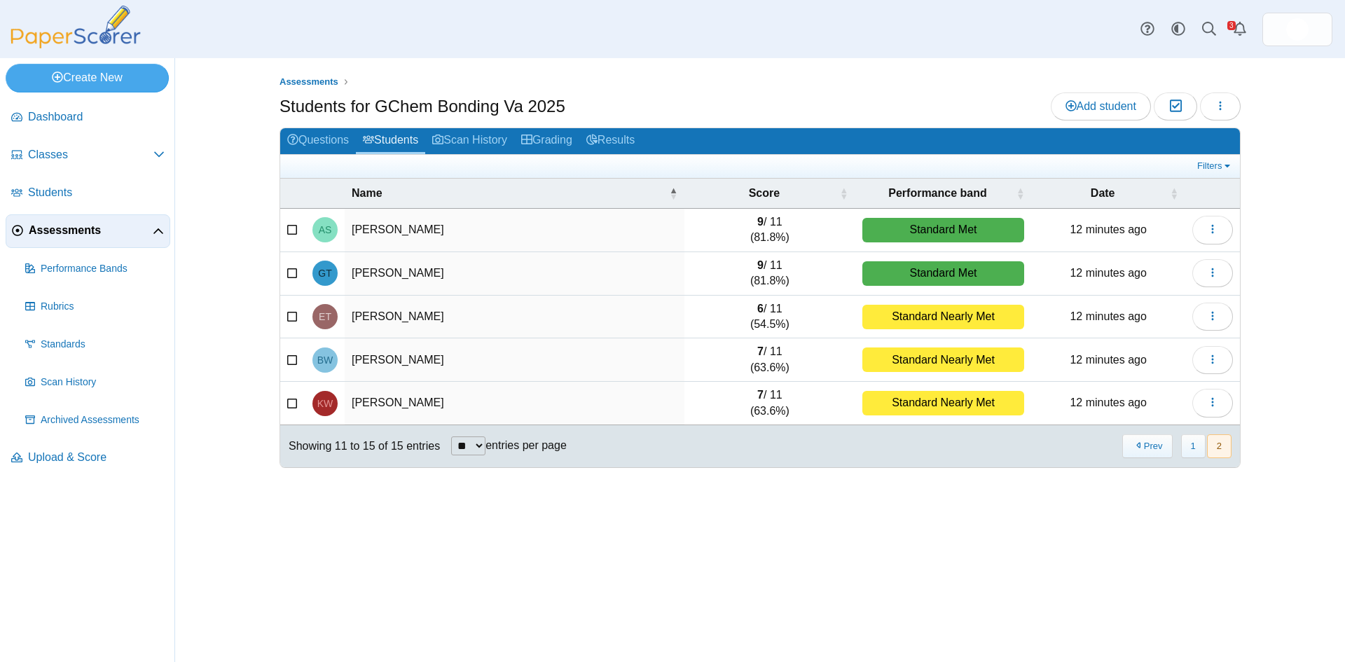
scroll to position [0, 0]
click at [484, 446] on select "** ** ** ***" at bounding box center [468, 446] width 34 height 19
select select "**"
click at [451, 437] on select "** ** ** ***" at bounding box center [468, 446] width 34 height 19
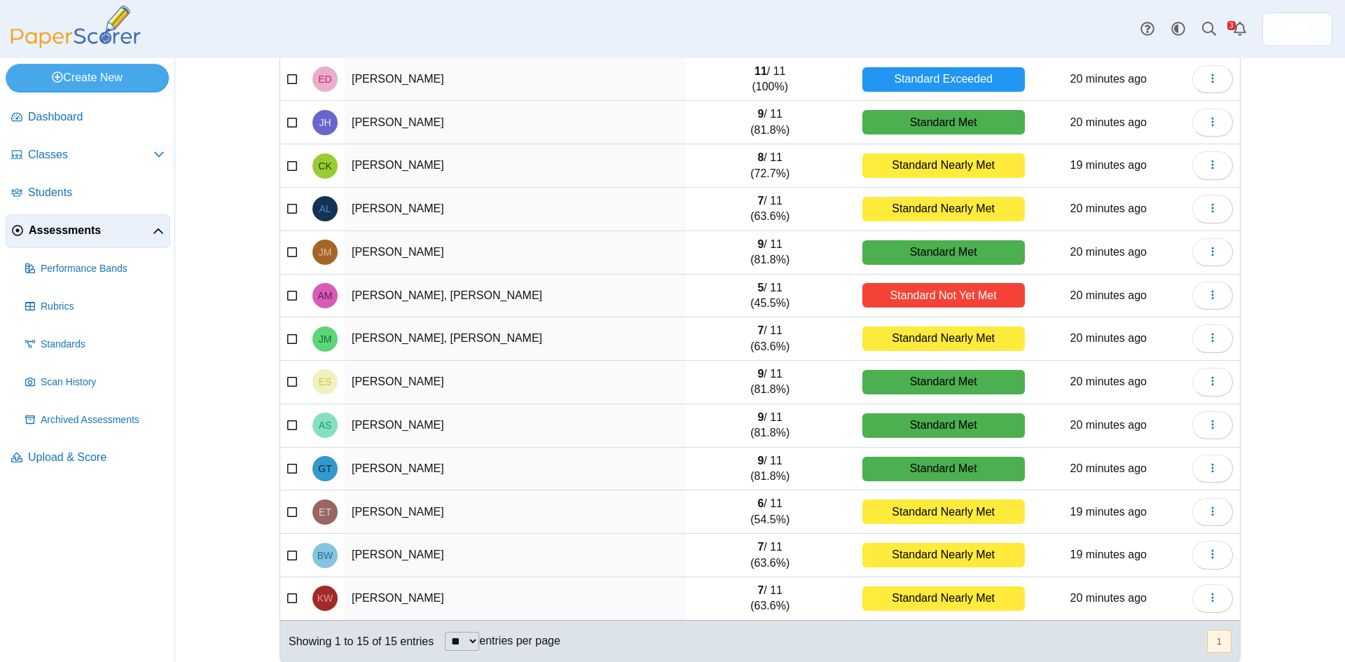
scroll to position [252, 0]
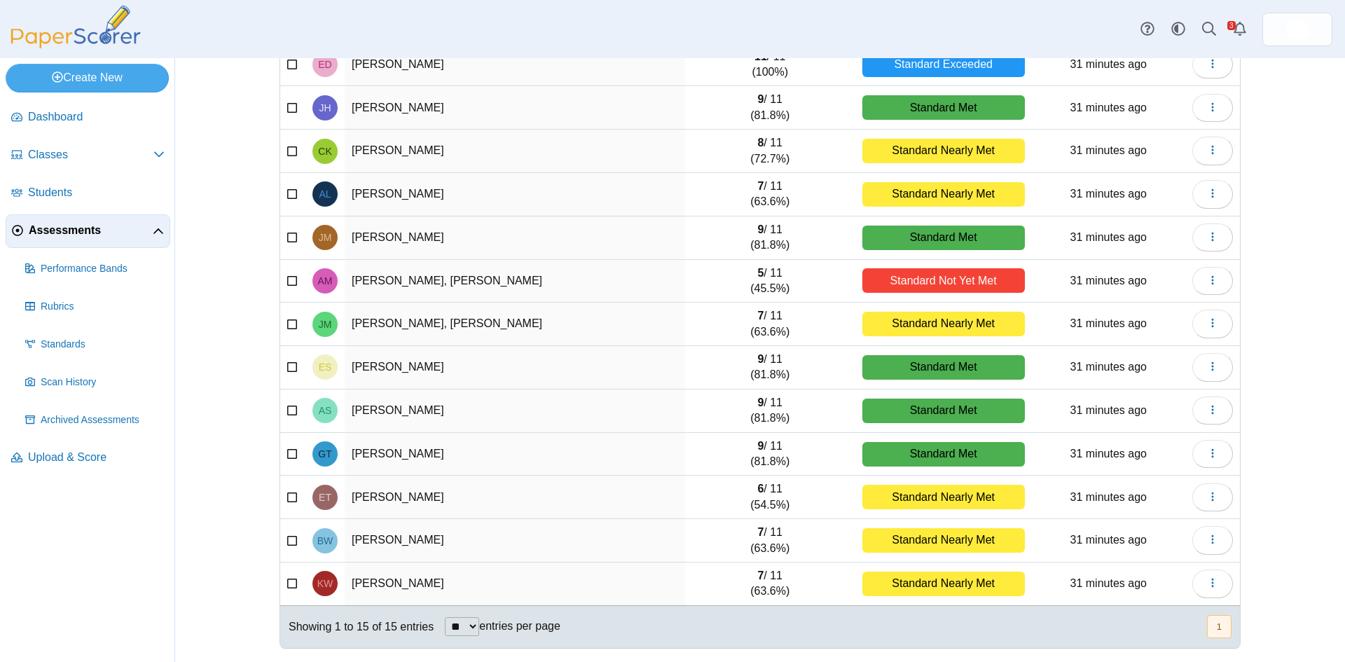
click at [1262, 310] on div "Assessments Students for GChem Bonding Va 2025 Add student Moderation 0 Loading…" at bounding box center [760, 108] width 1051 height 604
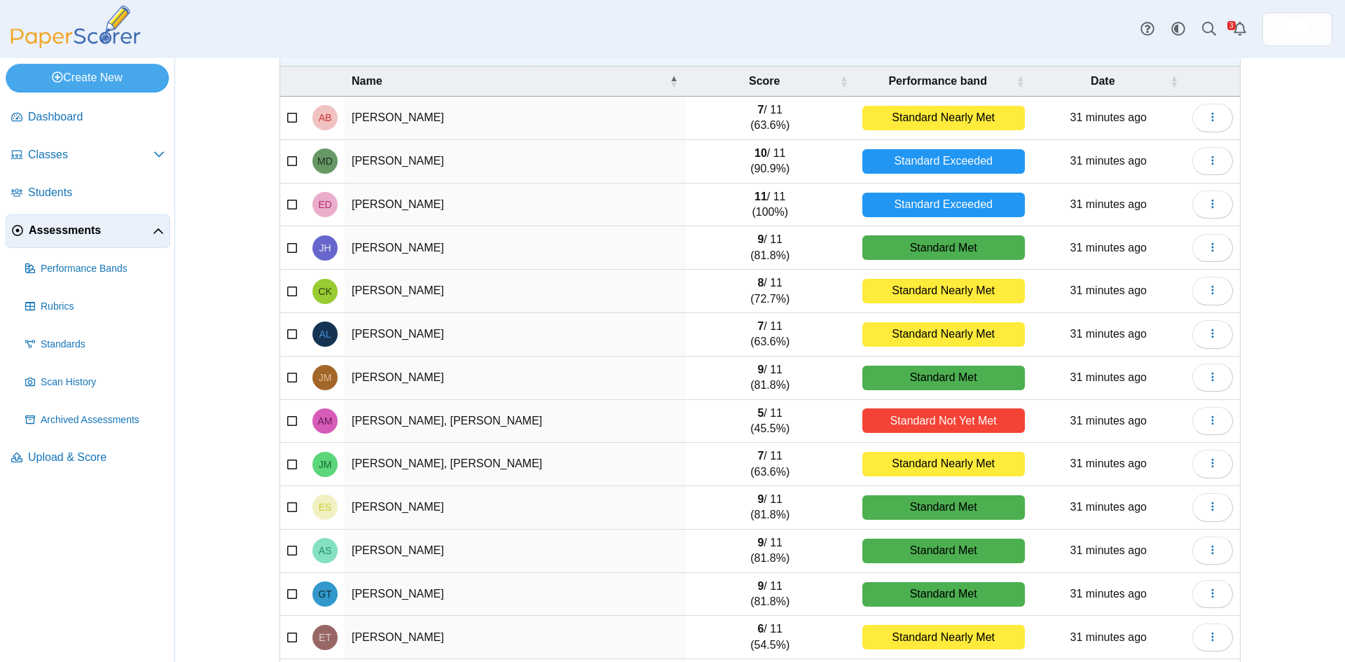
scroll to position [0, 0]
